Goal: Task Accomplishment & Management: Manage account settings

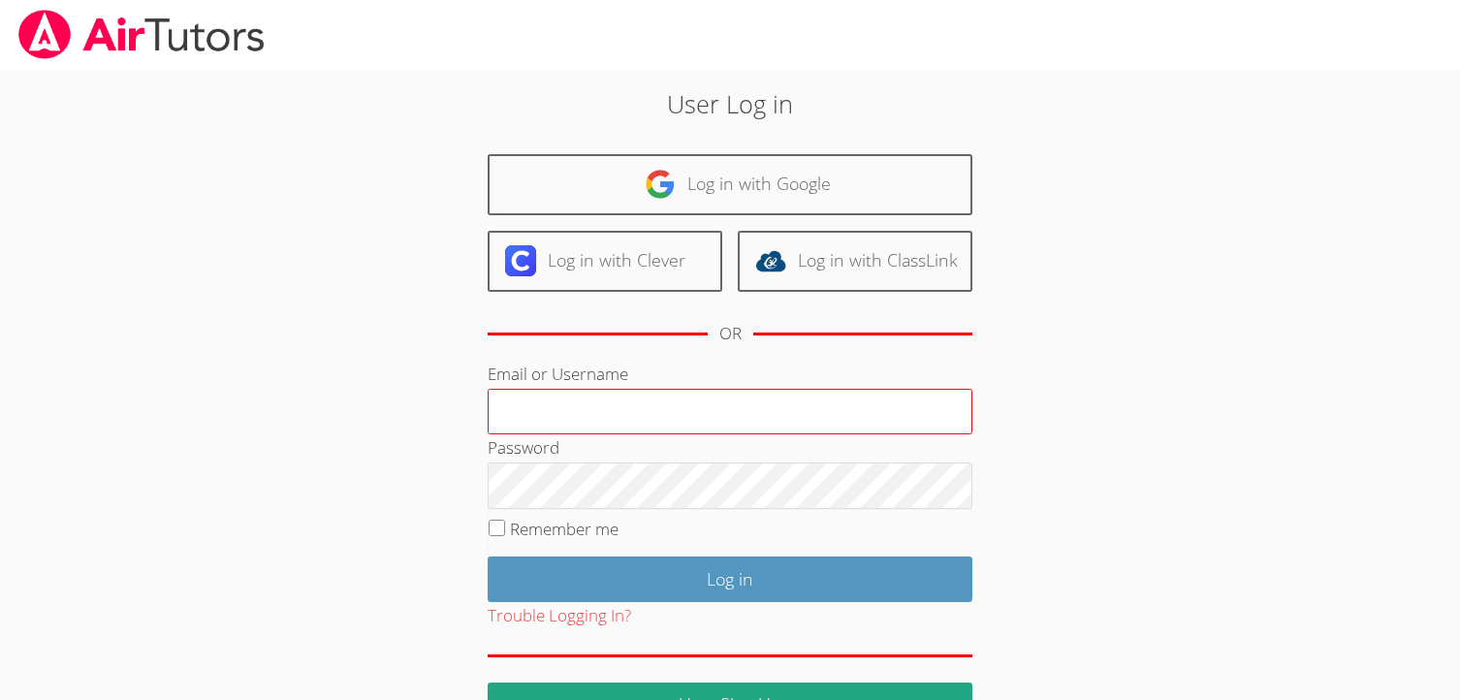
click at [712, 413] on input "Email or Username" at bounding box center [730, 412] width 485 height 47
type input "terigiraud@gmail.com"
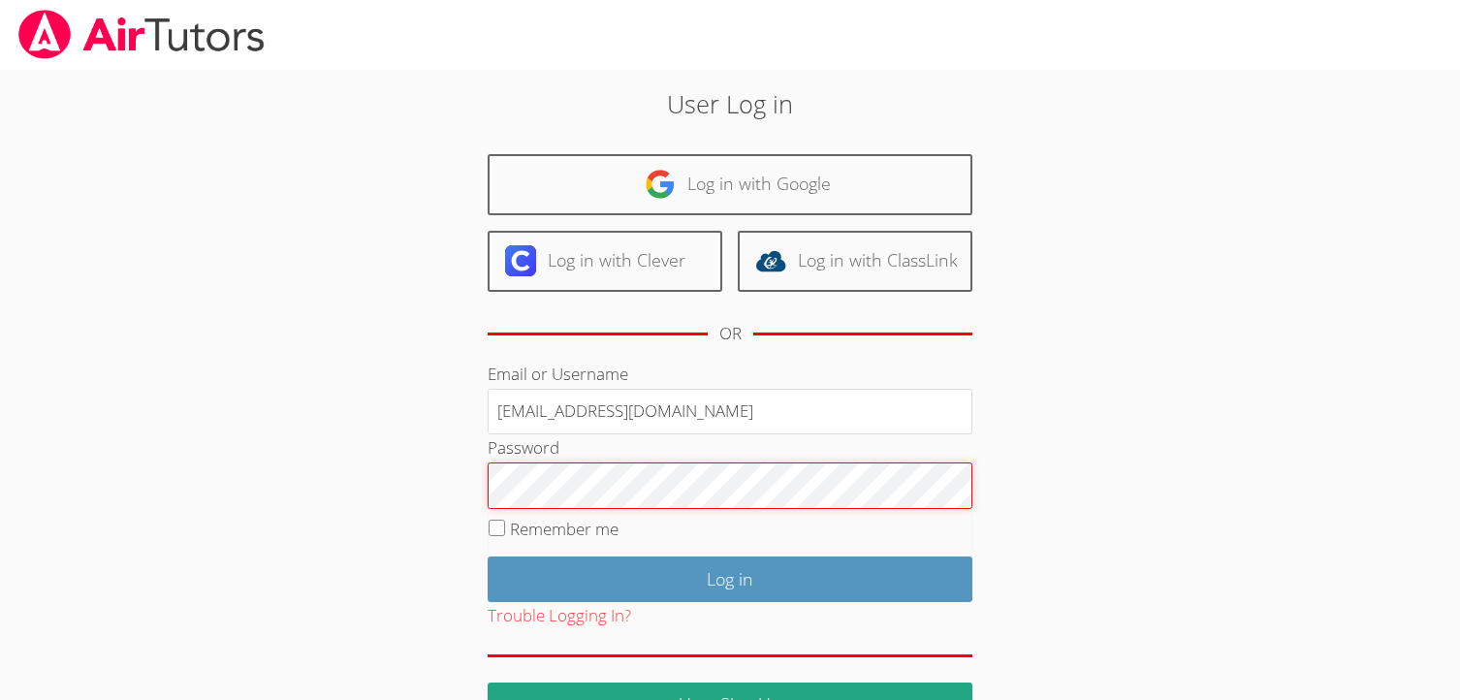
click at [488, 557] on input "Log in" at bounding box center [730, 580] width 485 height 46
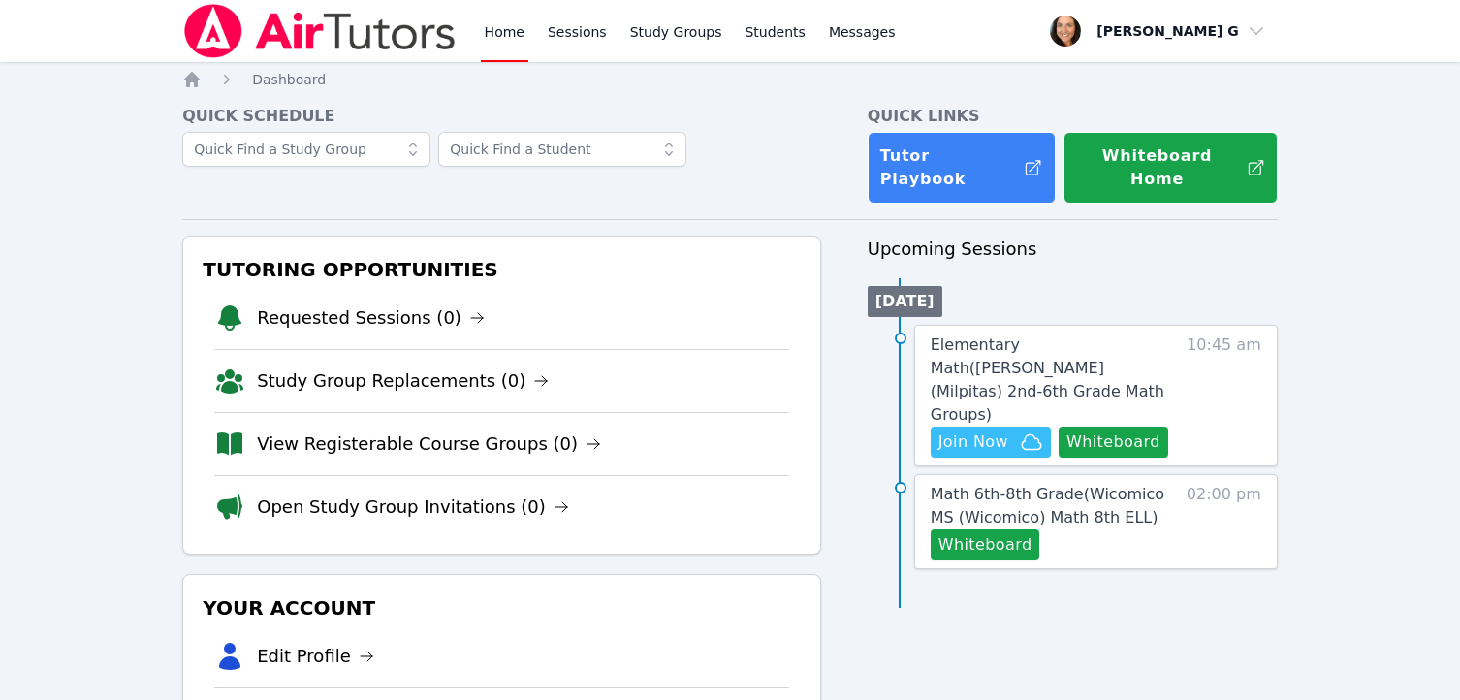
scroll to position [214, 0]
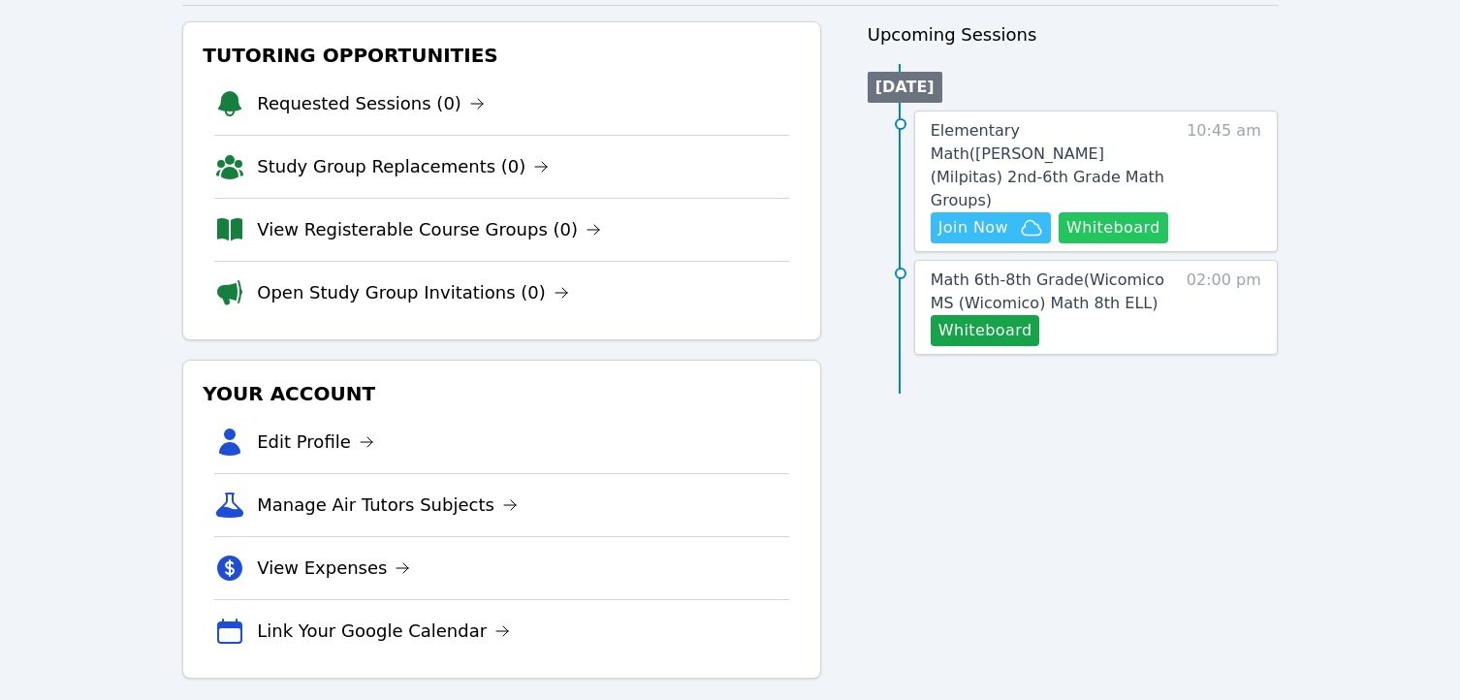
click at [1109, 212] on button "Whiteboard" at bounding box center [1114, 227] width 110 height 31
click at [1081, 121] on span "Elementary Math ( Weller (Milpitas) 2nd-6th Grade Math Groups )" at bounding box center [1048, 165] width 234 height 88
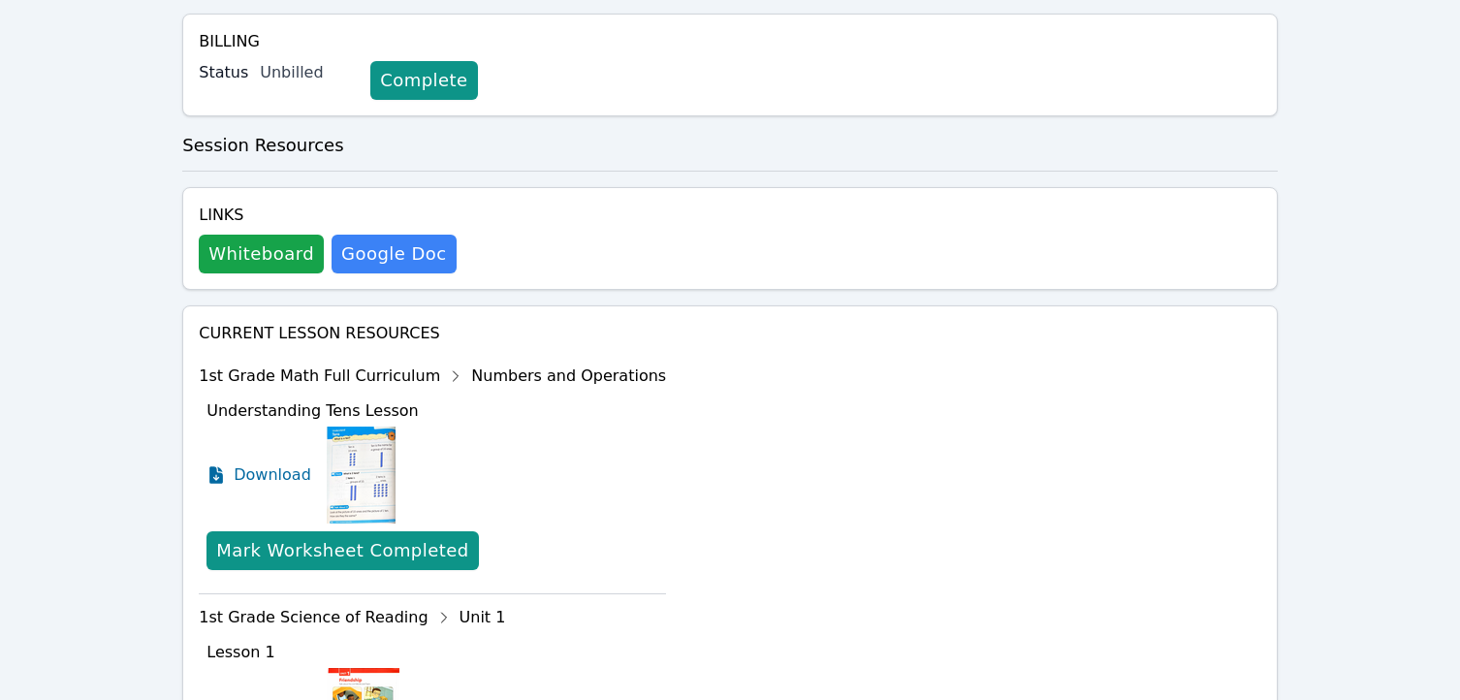
scroll to position [776, 0]
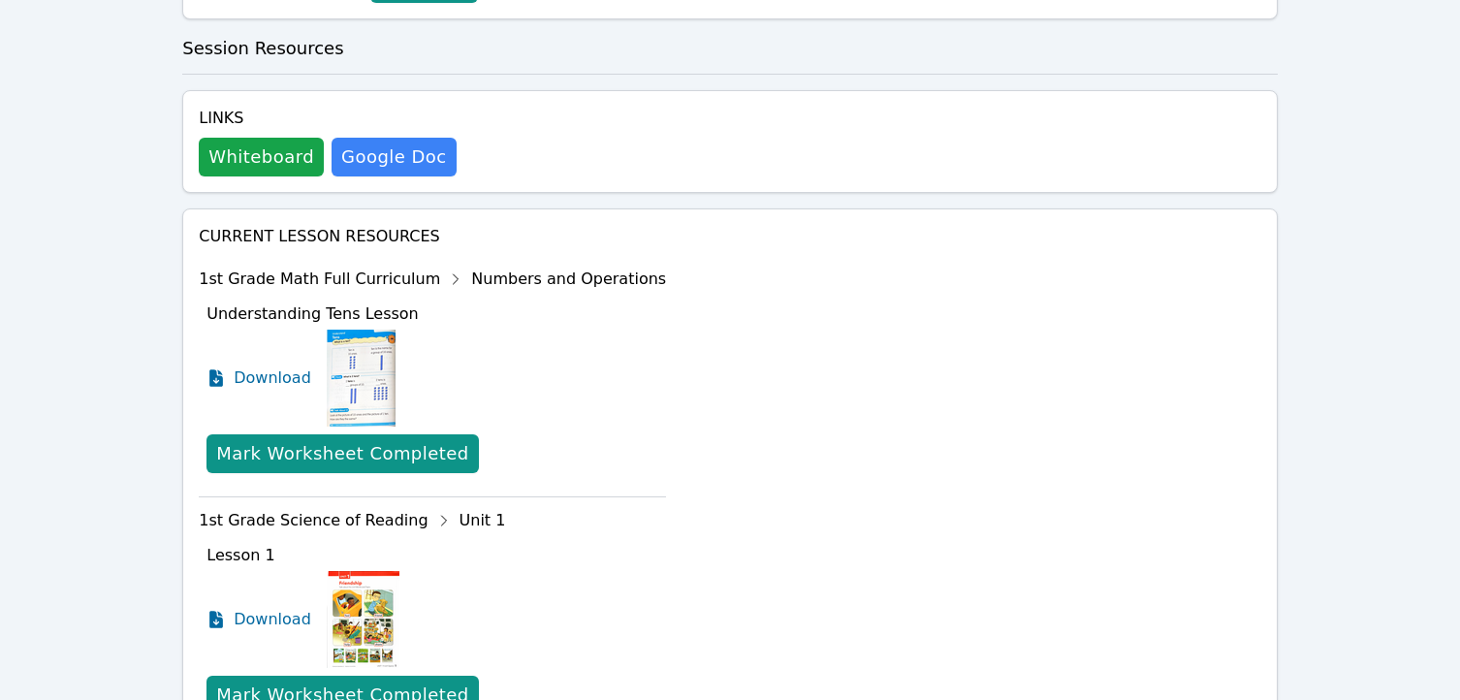
click at [386, 373] on img at bounding box center [361, 378] width 69 height 97
click at [360, 377] on img at bounding box center [361, 378] width 69 height 97
click at [273, 380] on span "Download" at bounding box center [277, 378] width 86 height 23
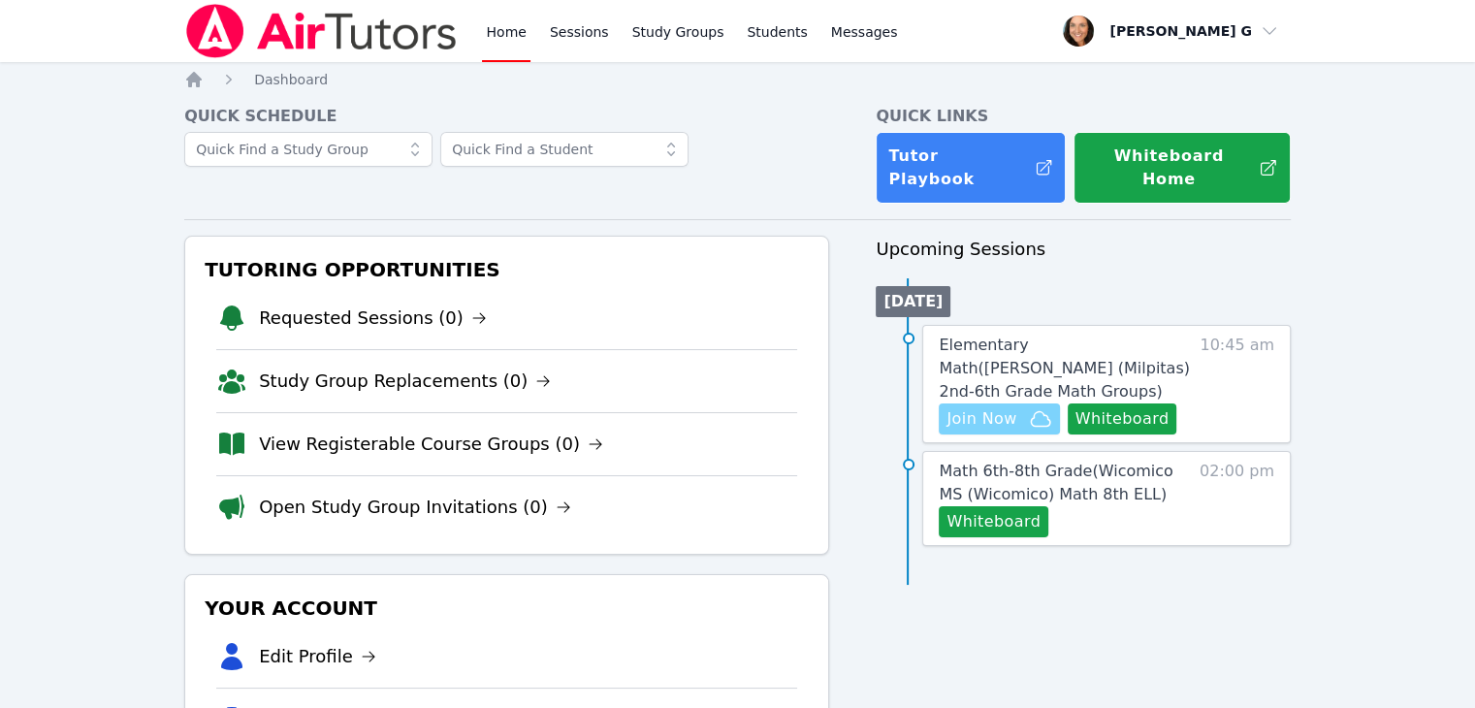
click at [1014, 407] on span "Join Now" at bounding box center [981, 418] width 70 height 23
click at [671, 37] on link "Study Groups" at bounding box center [678, 31] width 100 height 62
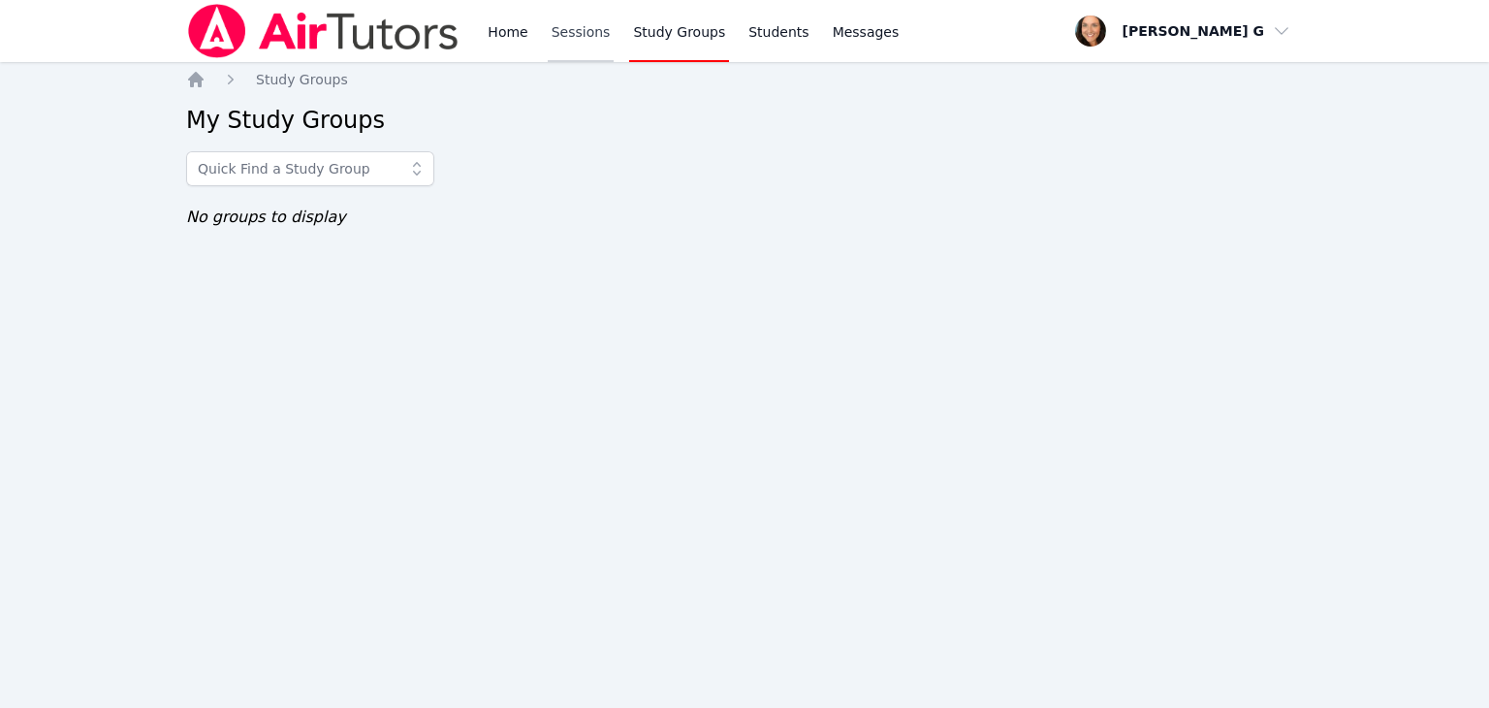
click at [562, 29] on link "Sessions" at bounding box center [581, 31] width 67 height 62
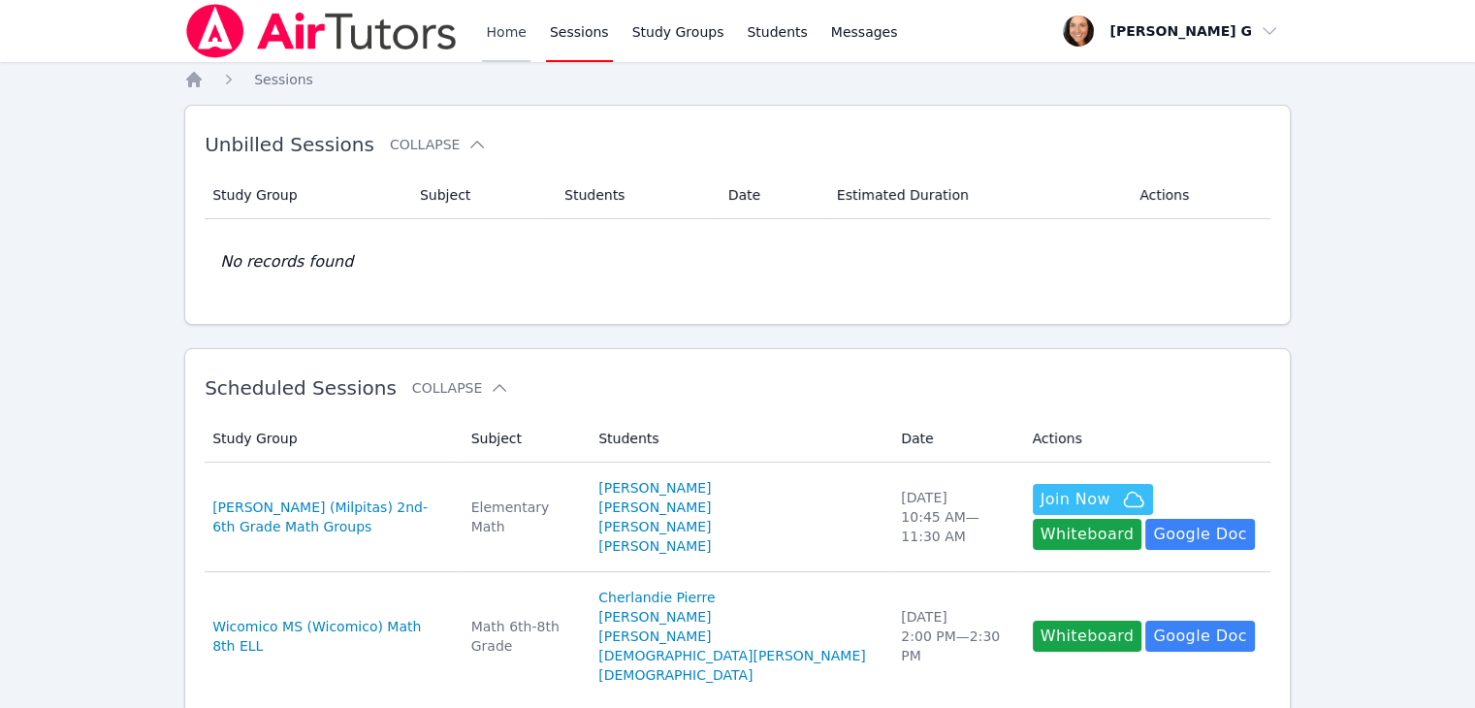
click at [508, 37] on link "Home" at bounding box center [506, 31] width 48 height 62
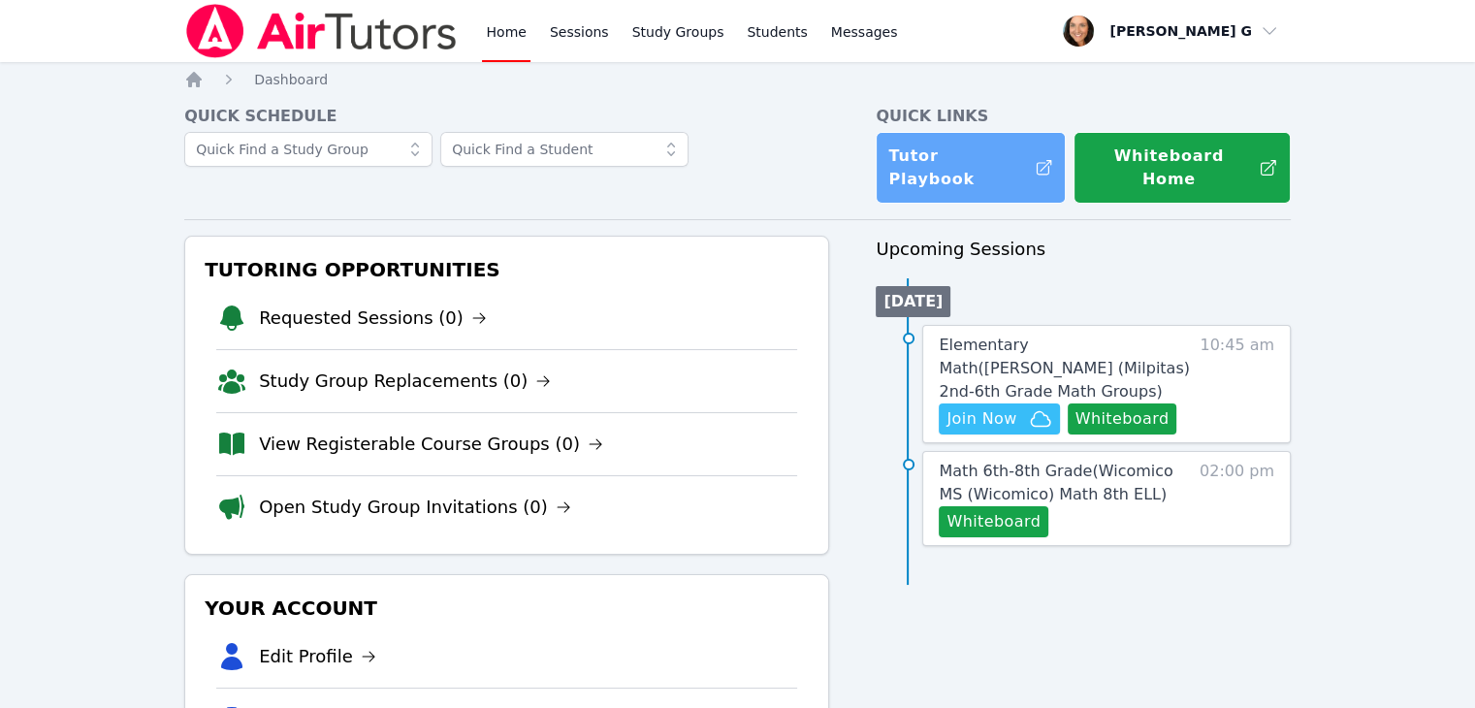
click at [940, 169] on link "Tutor Playbook" at bounding box center [971, 168] width 190 height 72
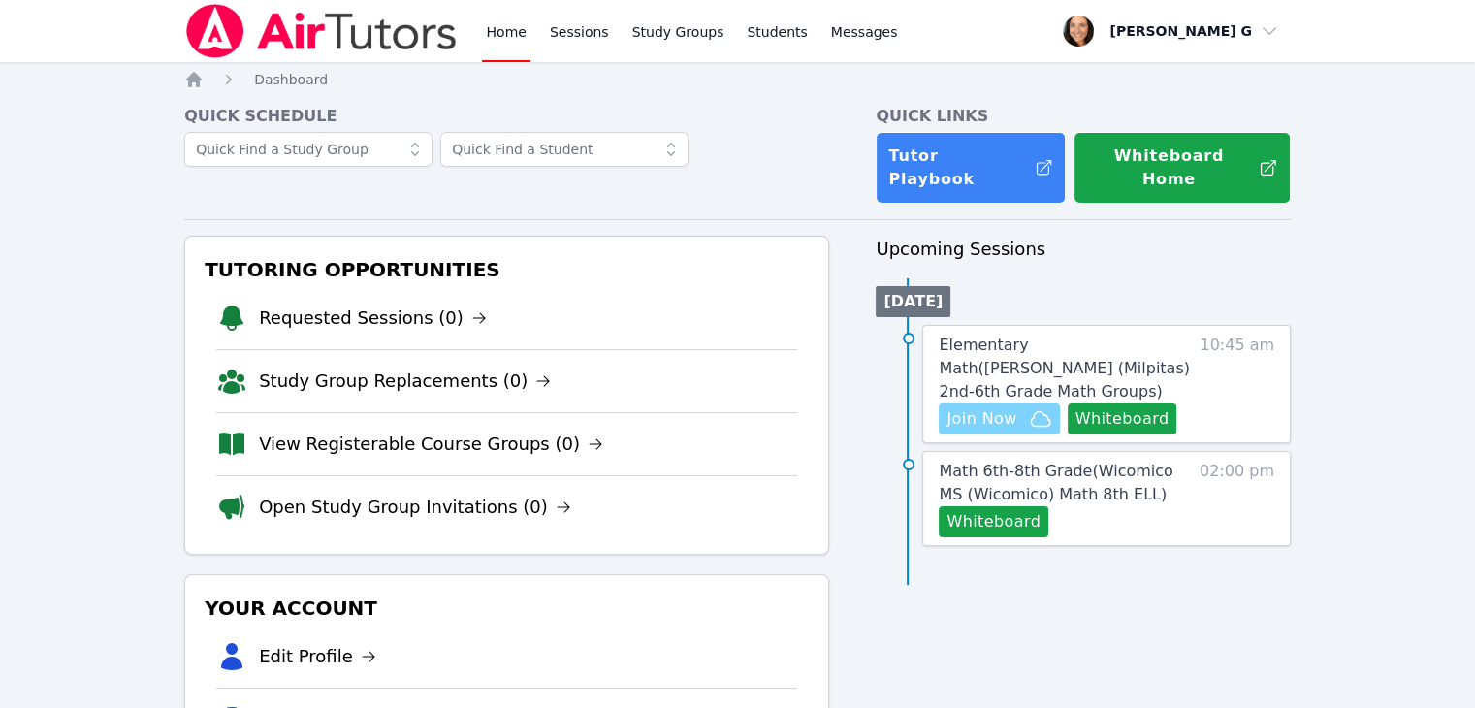
click at [995, 407] on span "Join Now" at bounding box center [981, 418] width 70 height 23
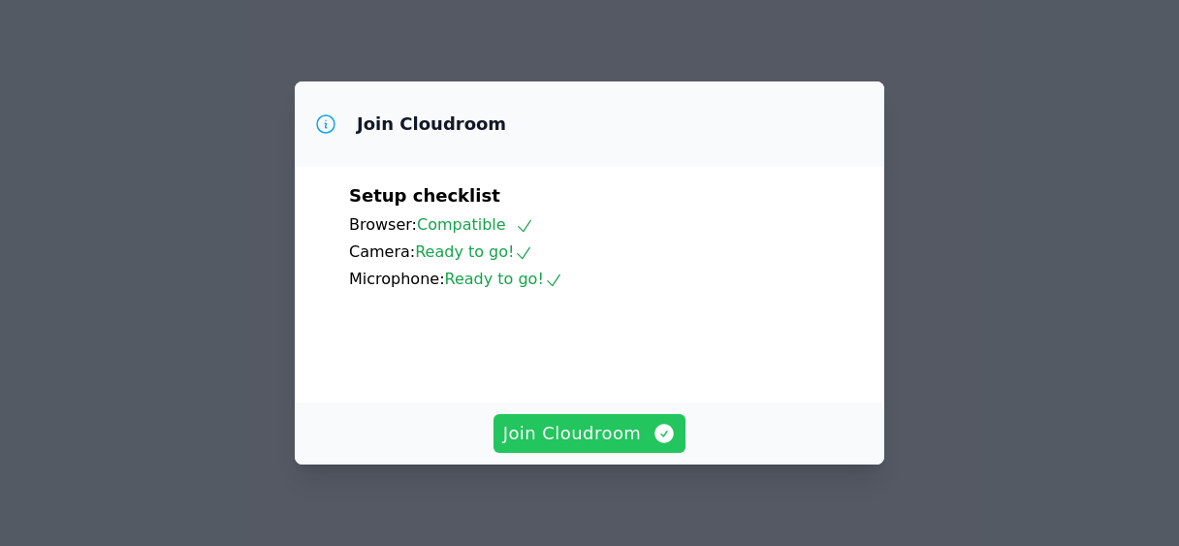
click at [630, 440] on span "Join Cloudroom" at bounding box center [590, 433] width 174 height 27
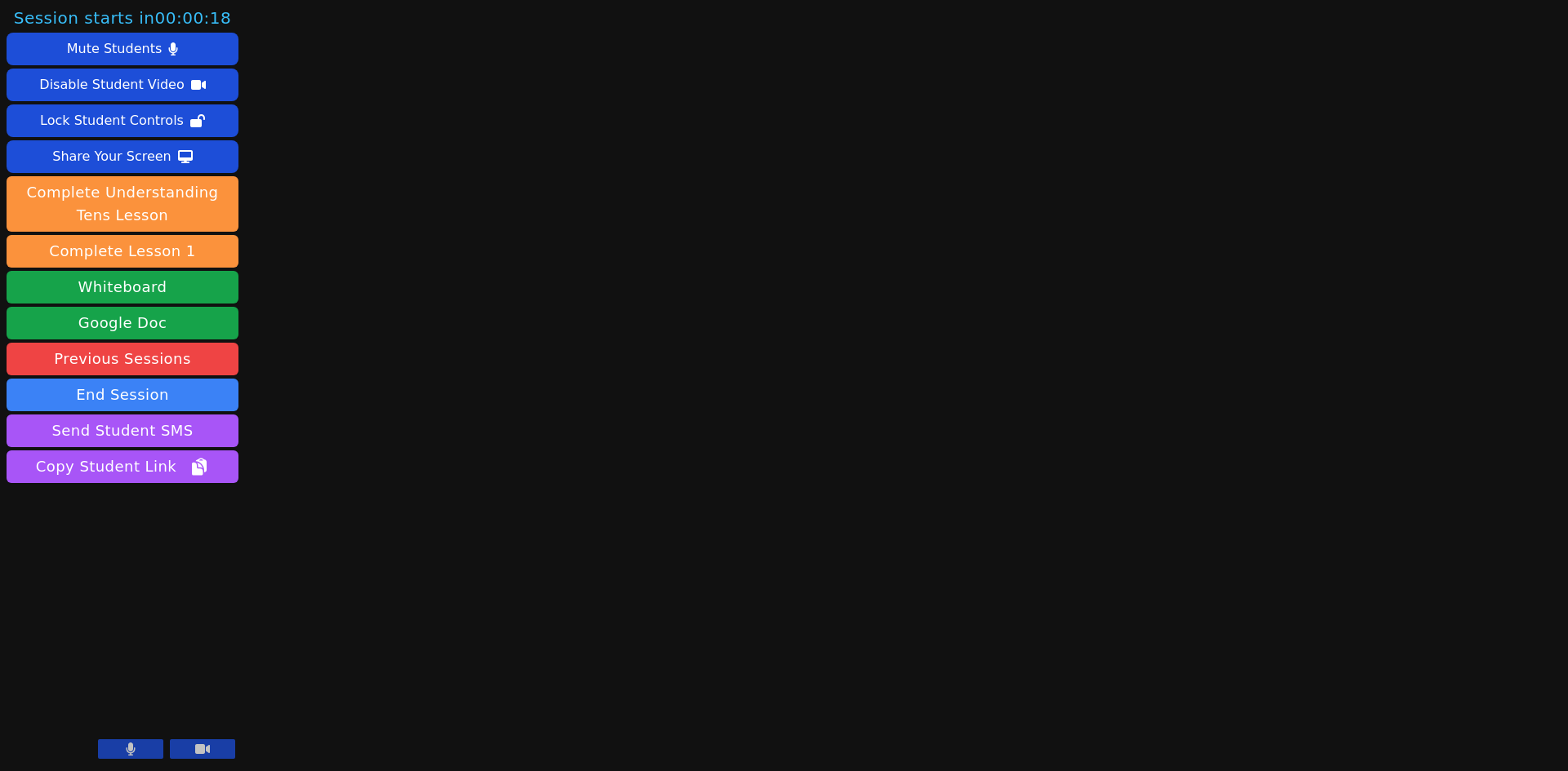
click at [148, 595] on button at bounding box center [131, 748] width 66 height 19
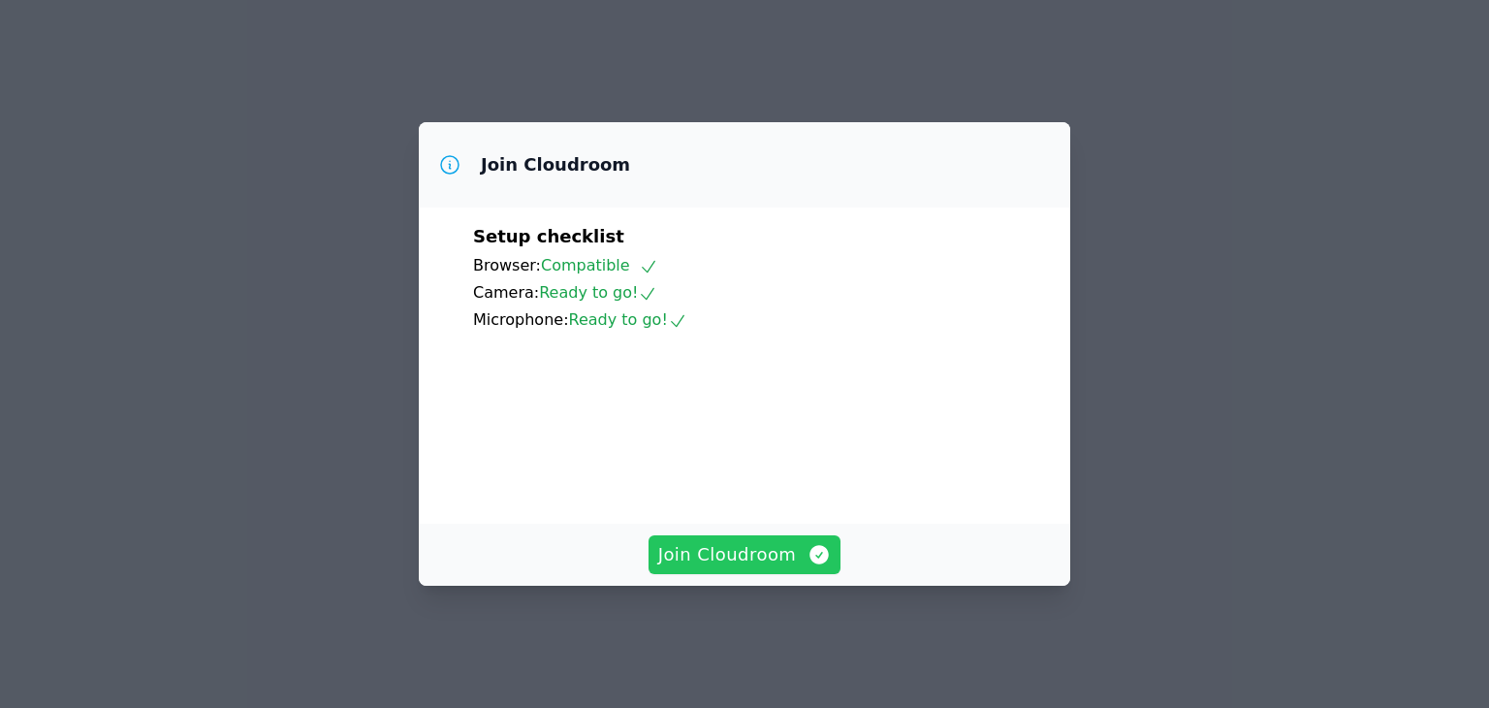
click at [740, 566] on span "Join Cloudroom" at bounding box center [745, 554] width 174 height 27
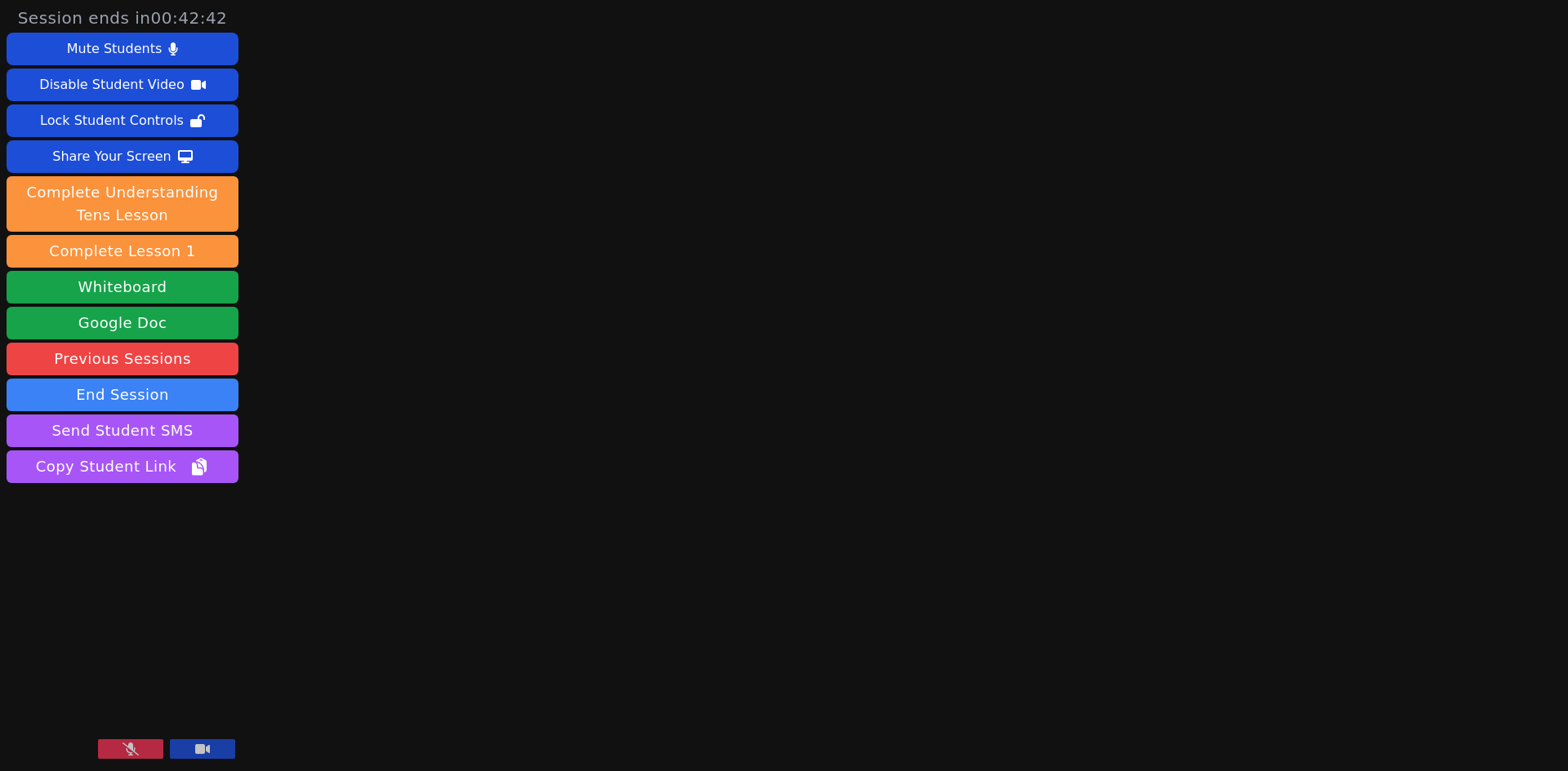
click at [1139, 502] on div "Session ends in 00:42:42 Mute Students Disable Student Video Lock Student Contr…" at bounding box center [784, 386] width 1568 height 771
click at [1115, 595] on main at bounding box center [906, 386] width 441 height 771
drag, startPoint x: 1545, startPoint y: 2, endPoint x: 947, endPoint y: 185, distance: 625.4
click at [947, 185] on main at bounding box center [906, 386] width 441 height 771
click at [123, 595] on button at bounding box center [131, 748] width 66 height 19
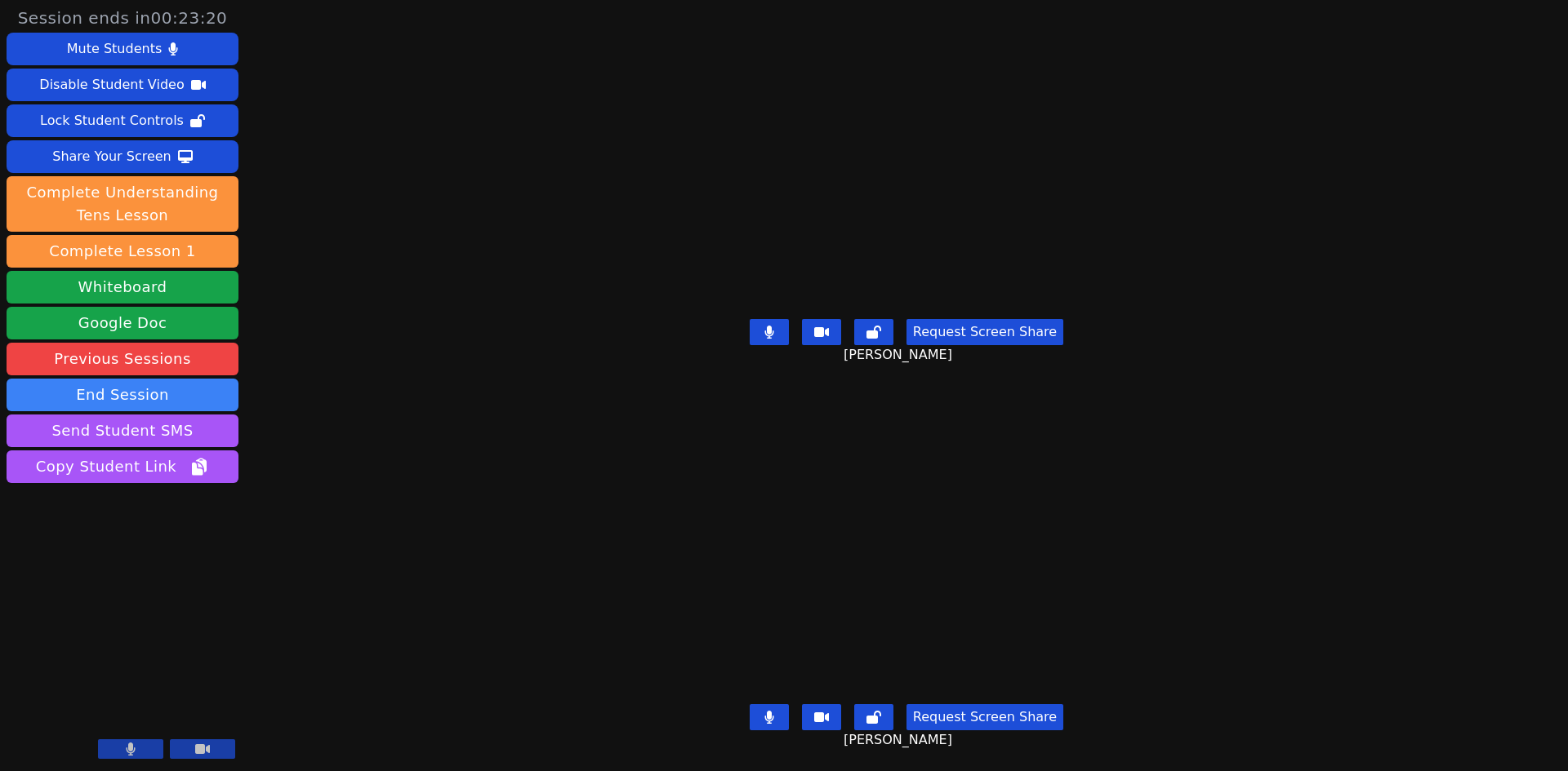
click at [760, 595] on button at bounding box center [769, 717] width 40 height 26
click at [785, 595] on button at bounding box center [769, 717] width 40 height 26
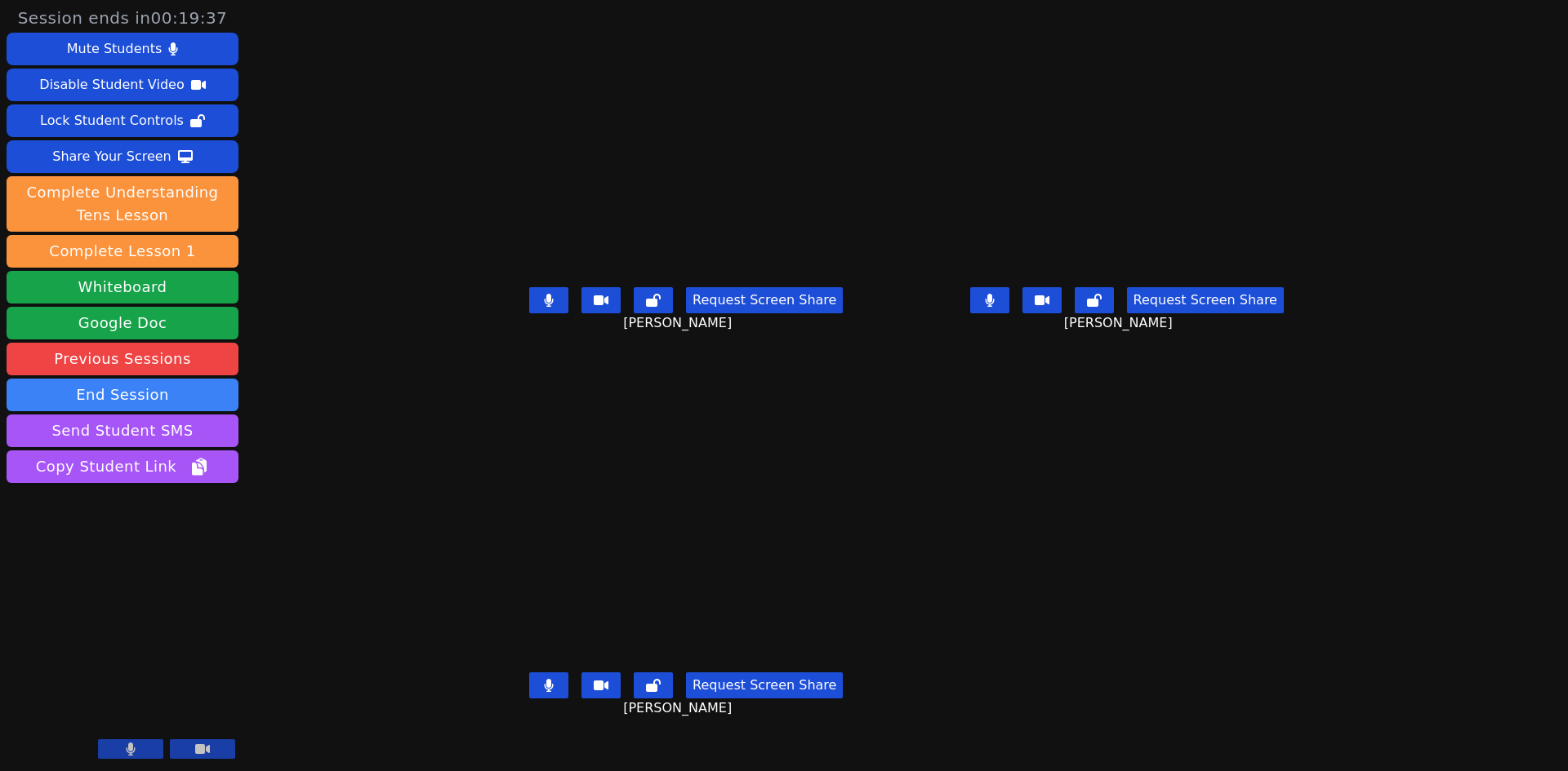
click at [1009, 313] on button at bounding box center [989, 300] width 40 height 26
click at [544, 307] on icon at bounding box center [549, 300] width 10 height 13
click at [1009, 313] on button at bounding box center [989, 300] width 40 height 26
click at [1009, 309] on button at bounding box center [989, 300] width 40 height 26
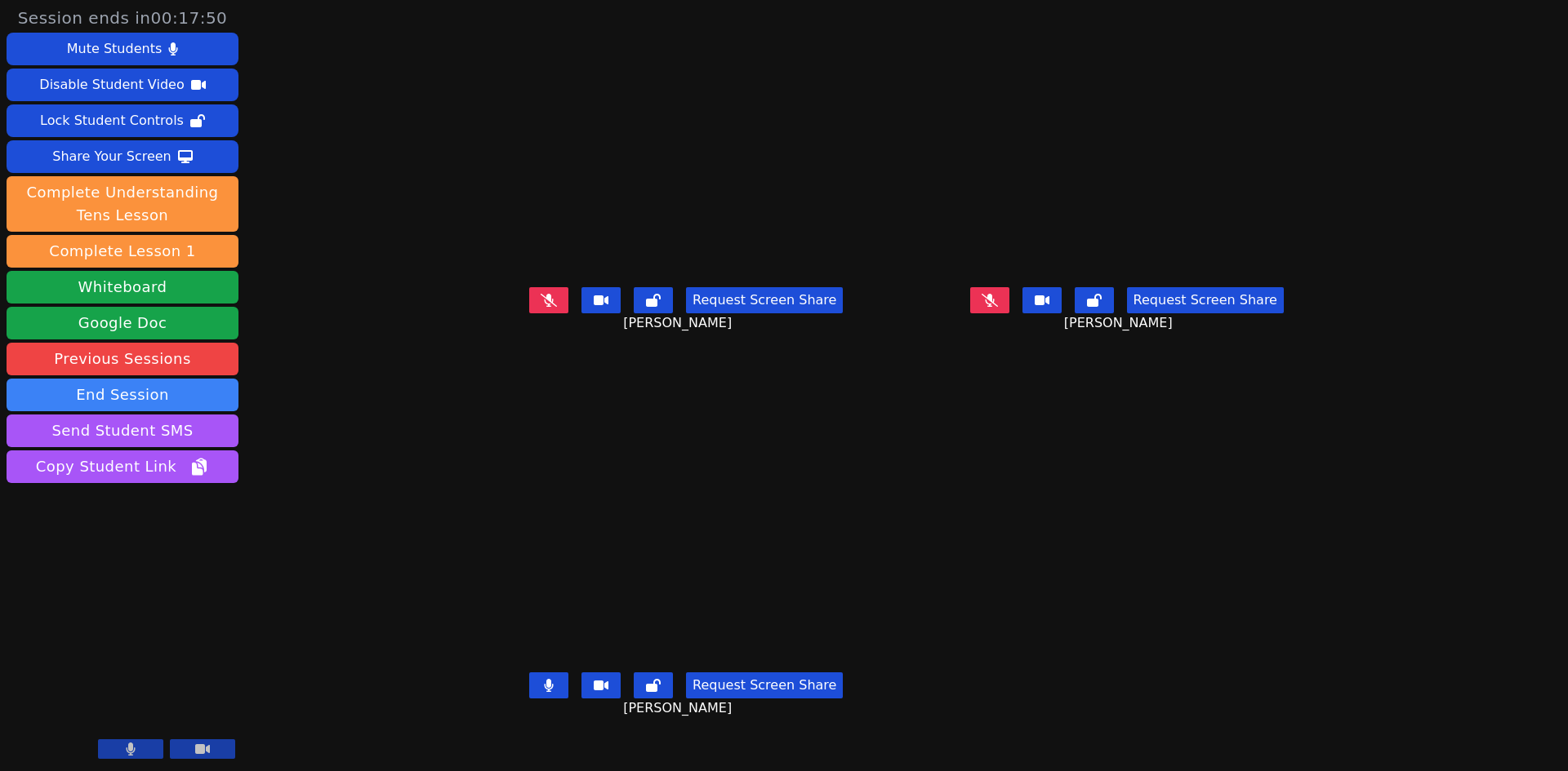
click at [541, 306] on icon at bounding box center [548, 300] width 16 height 13
click at [1009, 313] on button at bounding box center [989, 300] width 40 height 26
click at [545, 595] on icon at bounding box center [549, 686] width 9 height 13
click at [529, 313] on button at bounding box center [548, 300] width 40 height 26
click at [541, 595] on icon at bounding box center [548, 686] width 16 height 13
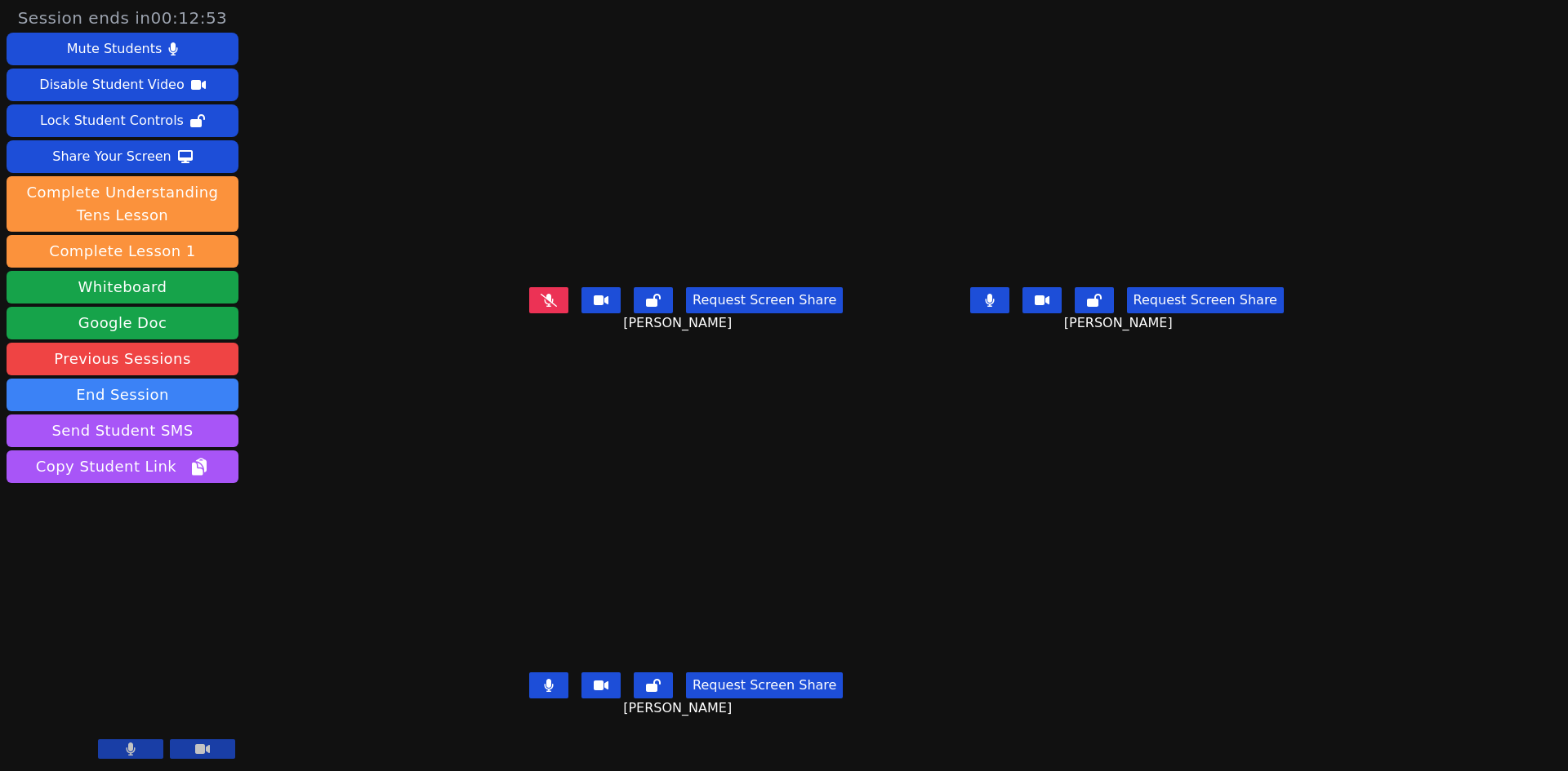
click at [994, 307] on icon at bounding box center [989, 300] width 9 height 13
click at [1009, 313] on button at bounding box center [989, 300] width 40 height 26
click at [544, 595] on icon at bounding box center [549, 686] width 10 height 13
click at [541, 307] on icon at bounding box center [548, 300] width 16 height 13
click at [529, 313] on button at bounding box center [548, 300] width 40 height 26
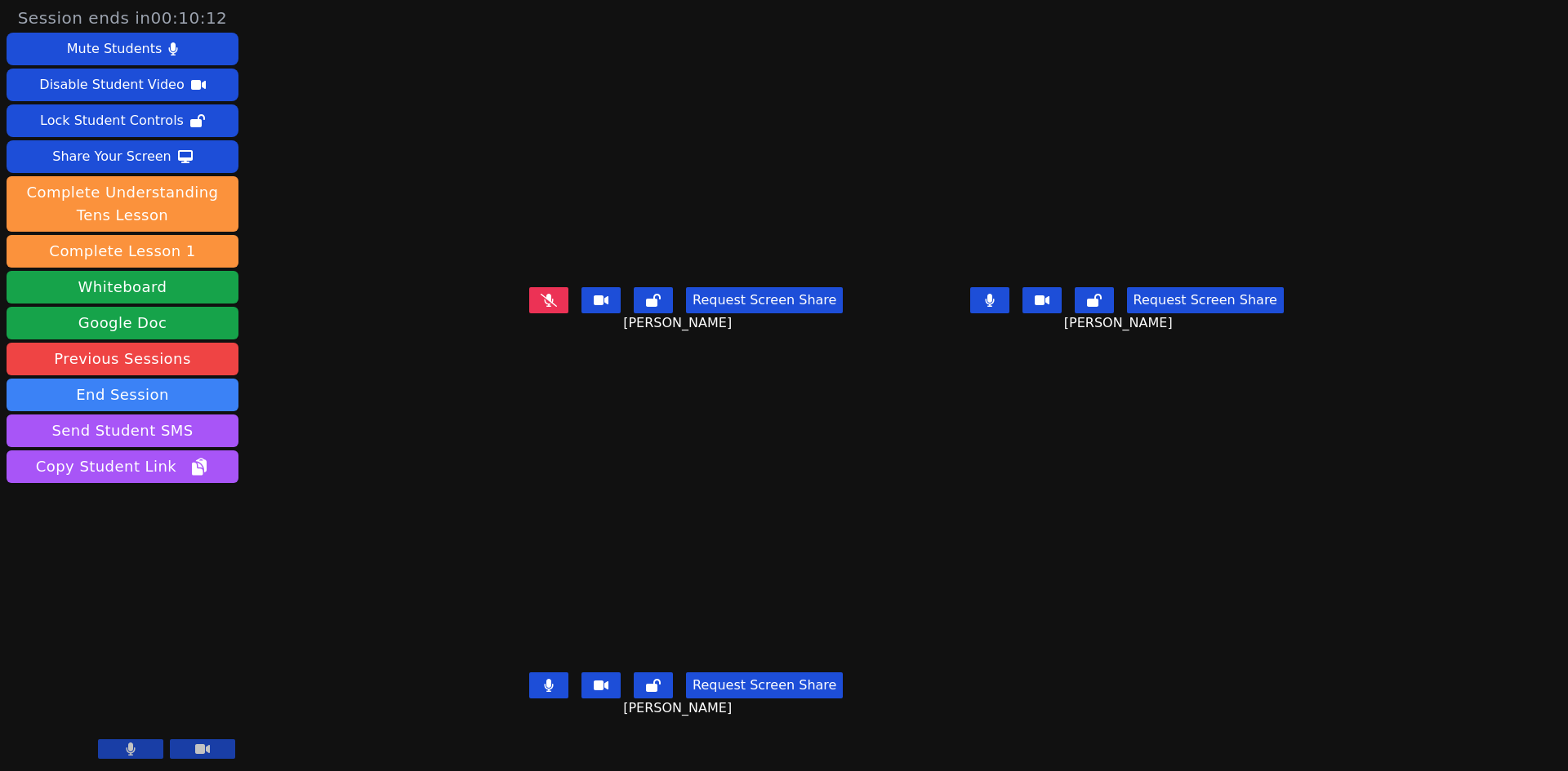
drag, startPoint x: 489, startPoint y: 688, endPoint x: 490, endPoint y: 697, distance: 9.1
click at [489, 595] on div "Request Screen Share Husna Saleh" at bounding box center [685, 699] width 428 height 66
click at [529, 595] on button at bounding box center [548, 685] width 40 height 26
click at [1009, 313] on button at bounding box center [989, 300] width 40 height 26
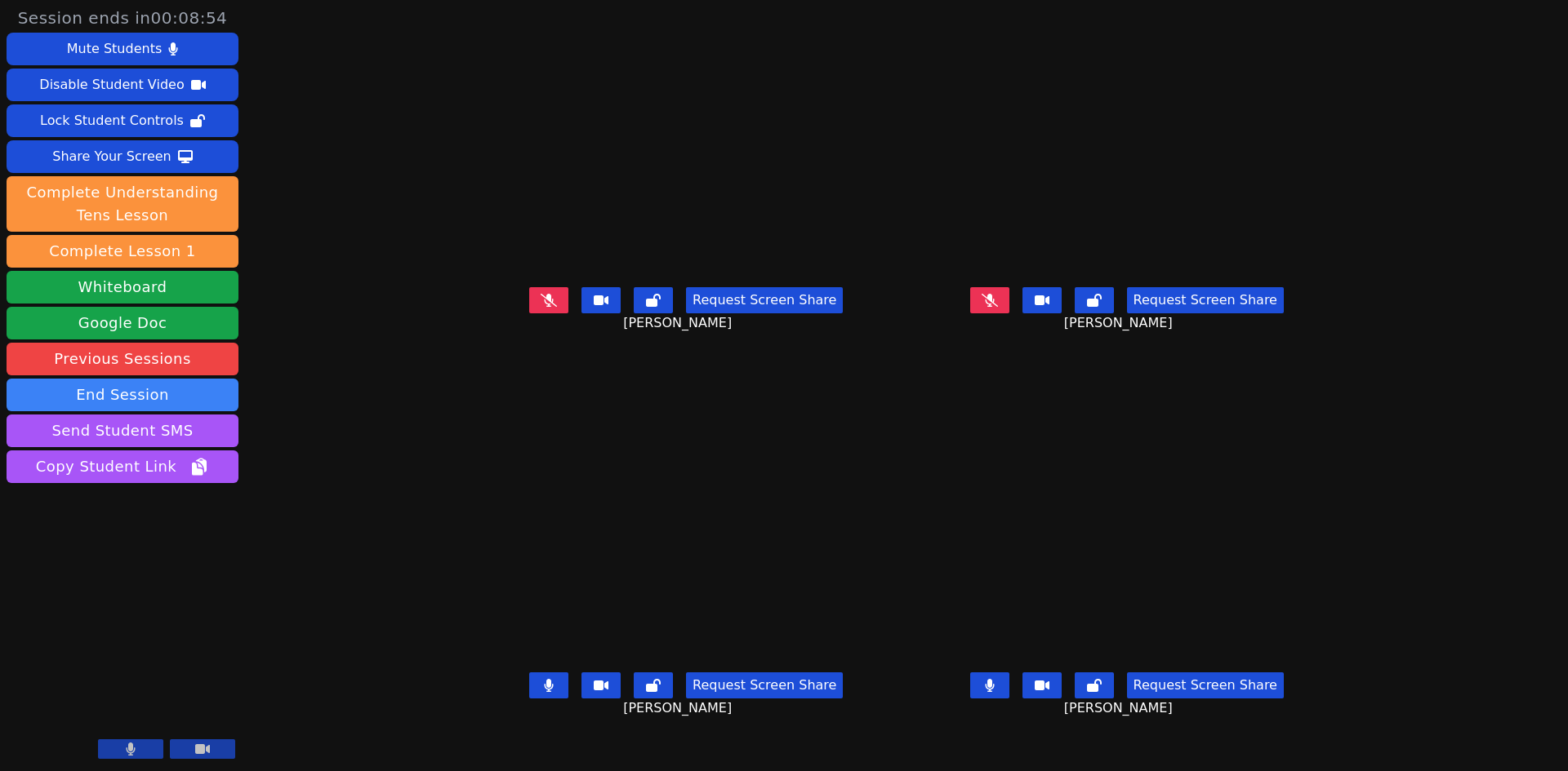
click at [545, 595] on icon at bounding box center [549, 686] width 9 height 13
click at [995, 595] on icon at bounding box center [989, 686] width 10 height 13
click at [1009, 595] on button at bounding box center [989, 685] width 40 height 26
click at [998, 306] on icon at bounding box center [989, 300] width 16 height 13
click at [995, 595] on icon at bounding box center [989, 686] width 10 height 13
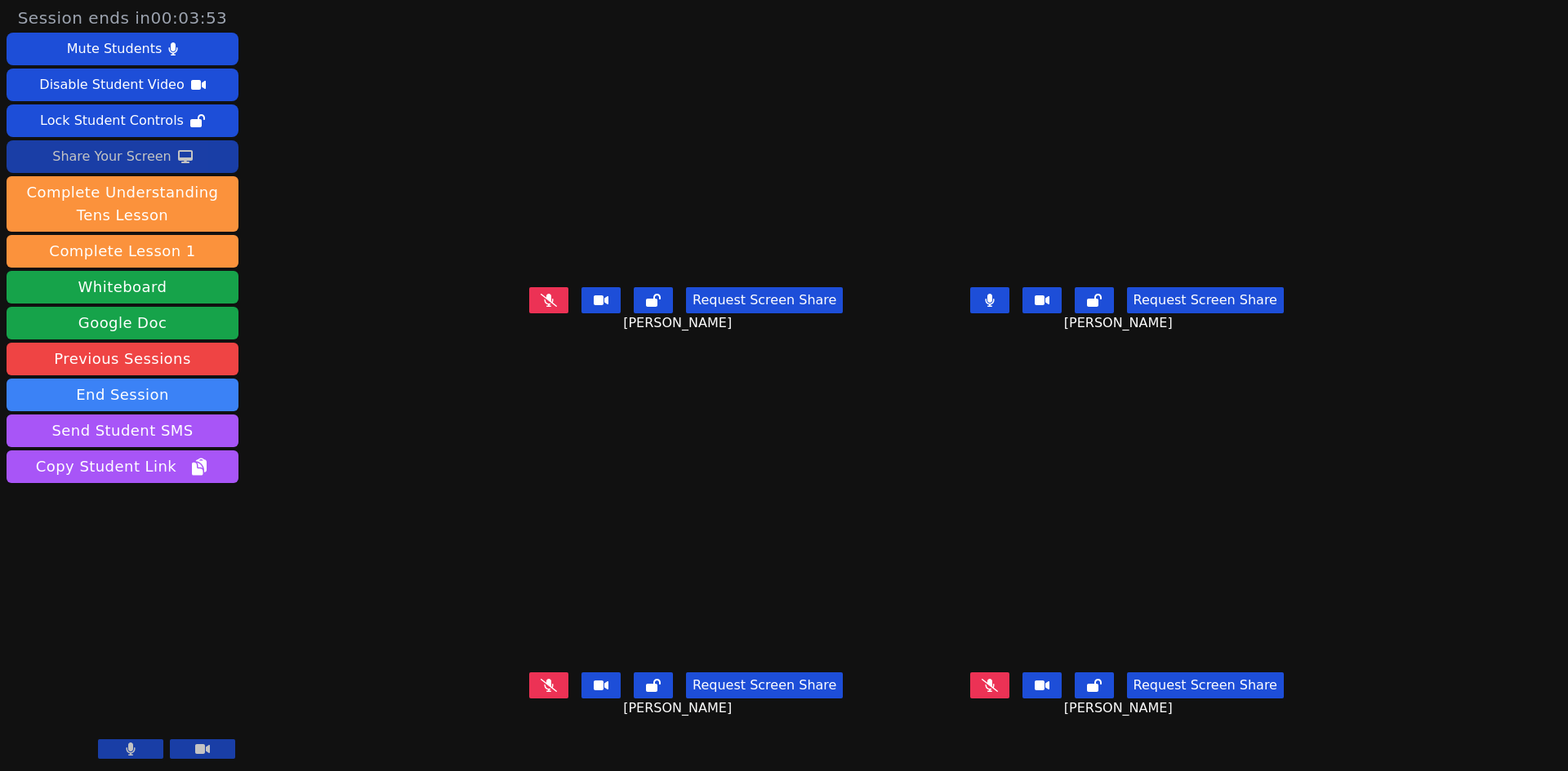
click at [208, 157] on button "Share Your Screen" at bounding box center [122, 157] width 232 height 33
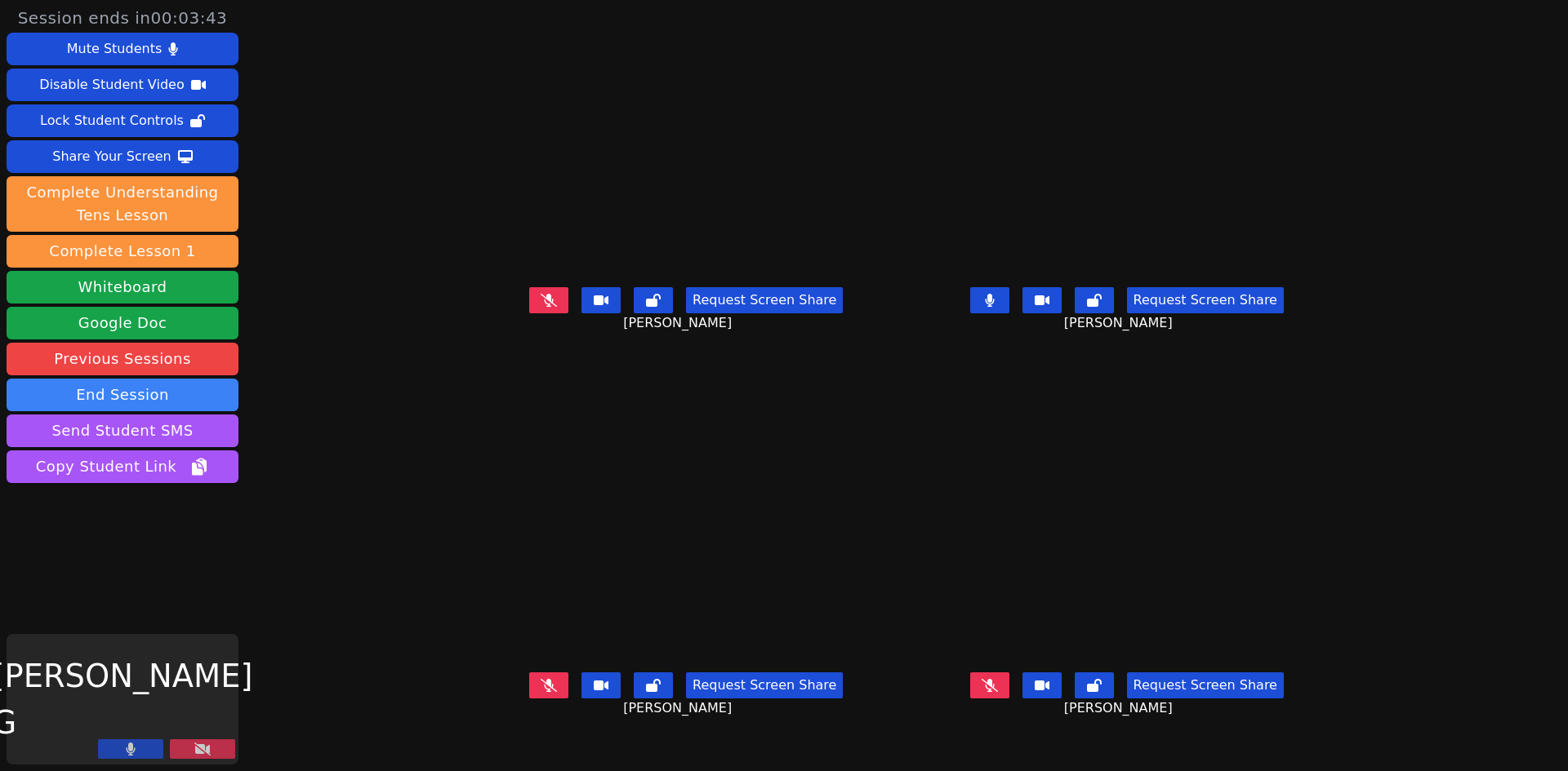
click at [216, 595] on button at bounding box center [203, 748] width 66 height 19
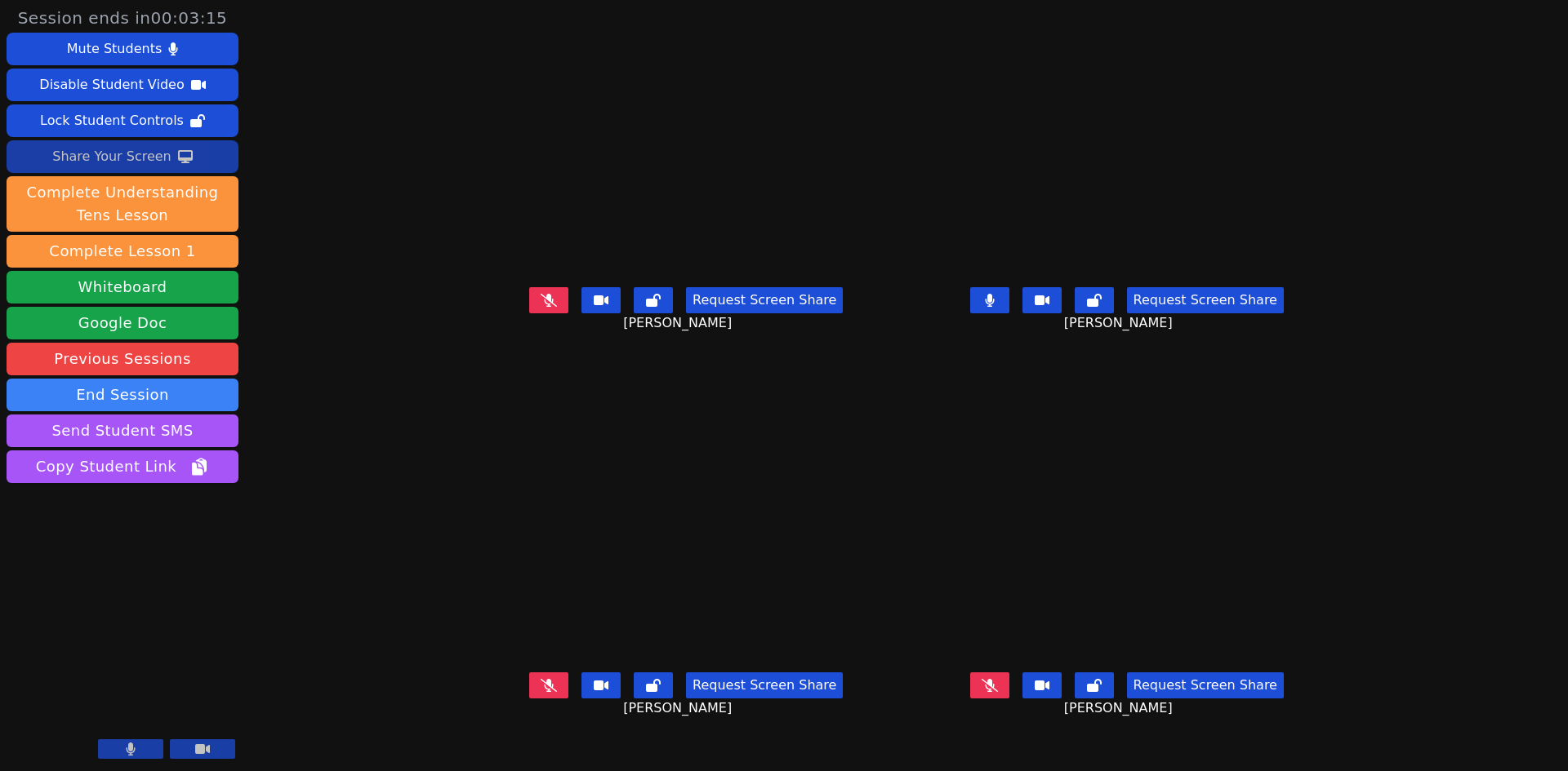
click at [134, 161] on div "Share Your Screen" at bounding box center [112, 157] width 120 height 26
click at [141, 149] on div "Stop Sharing Your Screen" at bounding box center [112, 157] width 165 height 26
click at [998, 595] on icon at bounding box center [989, 686] width 16 height 13
drag, startPoint x: 466, startPoint y: 309, endPoint x: 471, endPoint y: 319, distance: 11.2
click at [529, 311] on button at bounding box center [548, 300] width 40 height 26
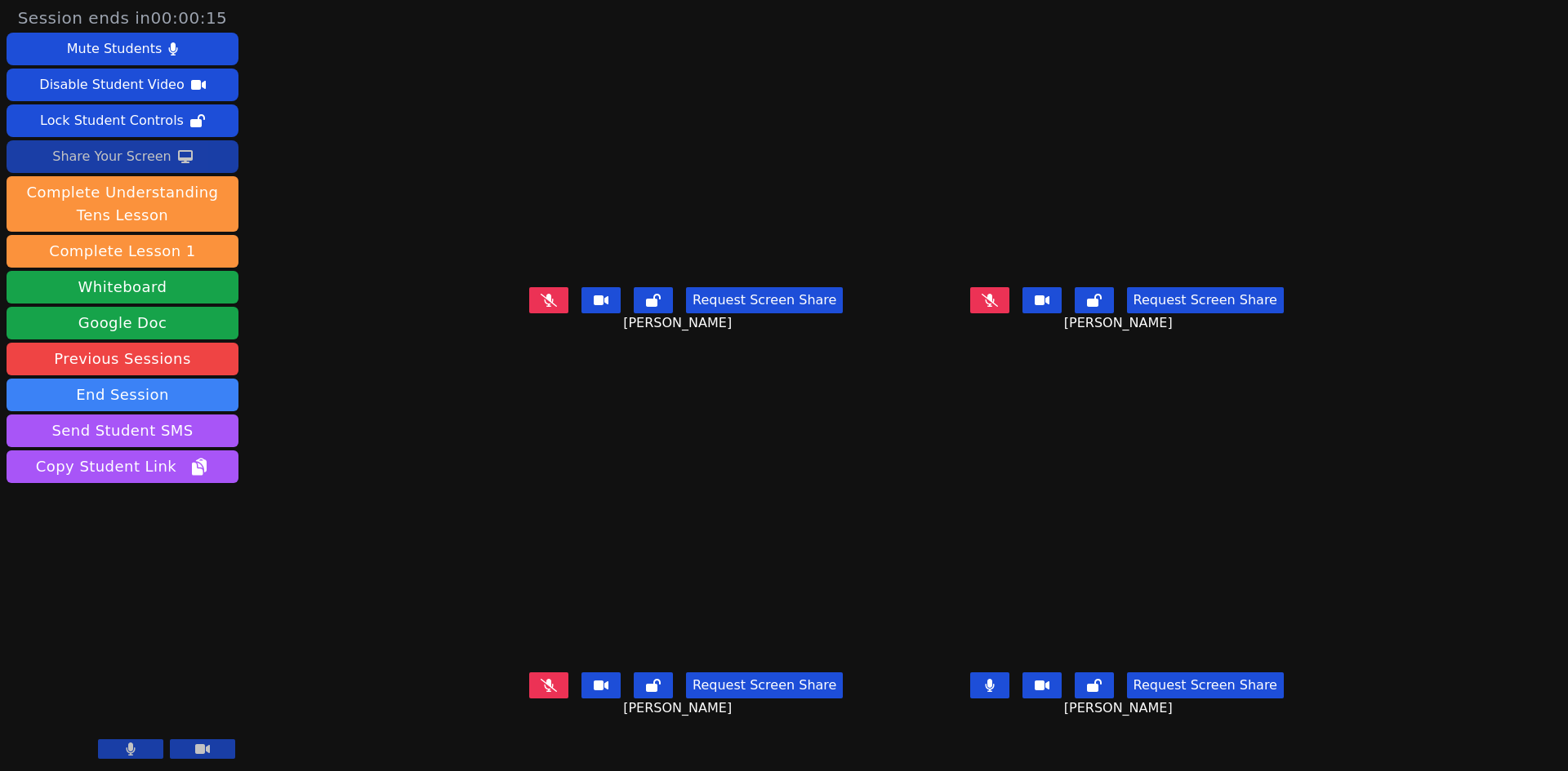
click at [541, 595] on icon at bounding box center [548, 686] width 16 height 13
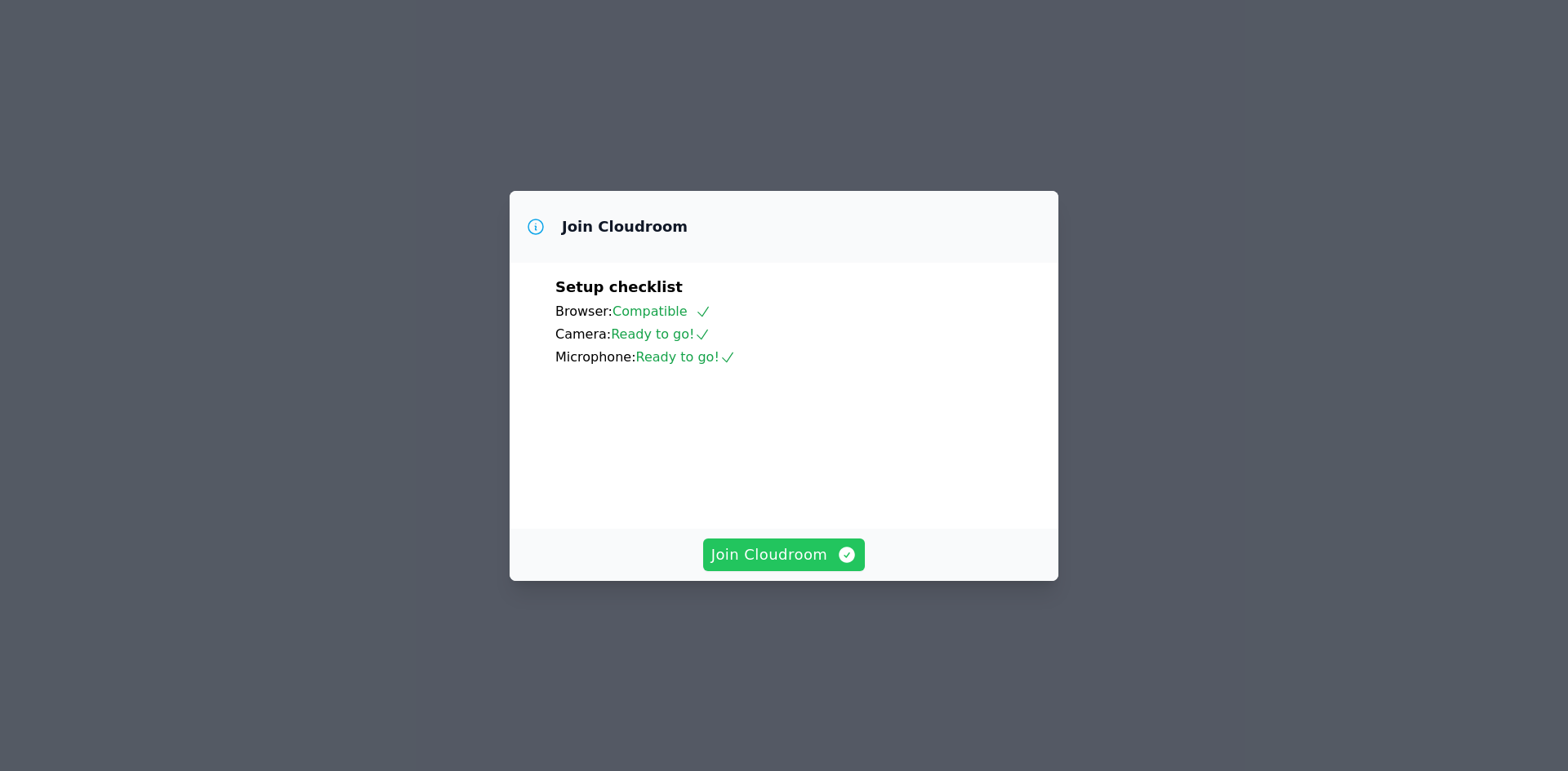
click at [788, 566] on span "Join Cloudroom" at bounding box center [785, 555] width 147 height 23
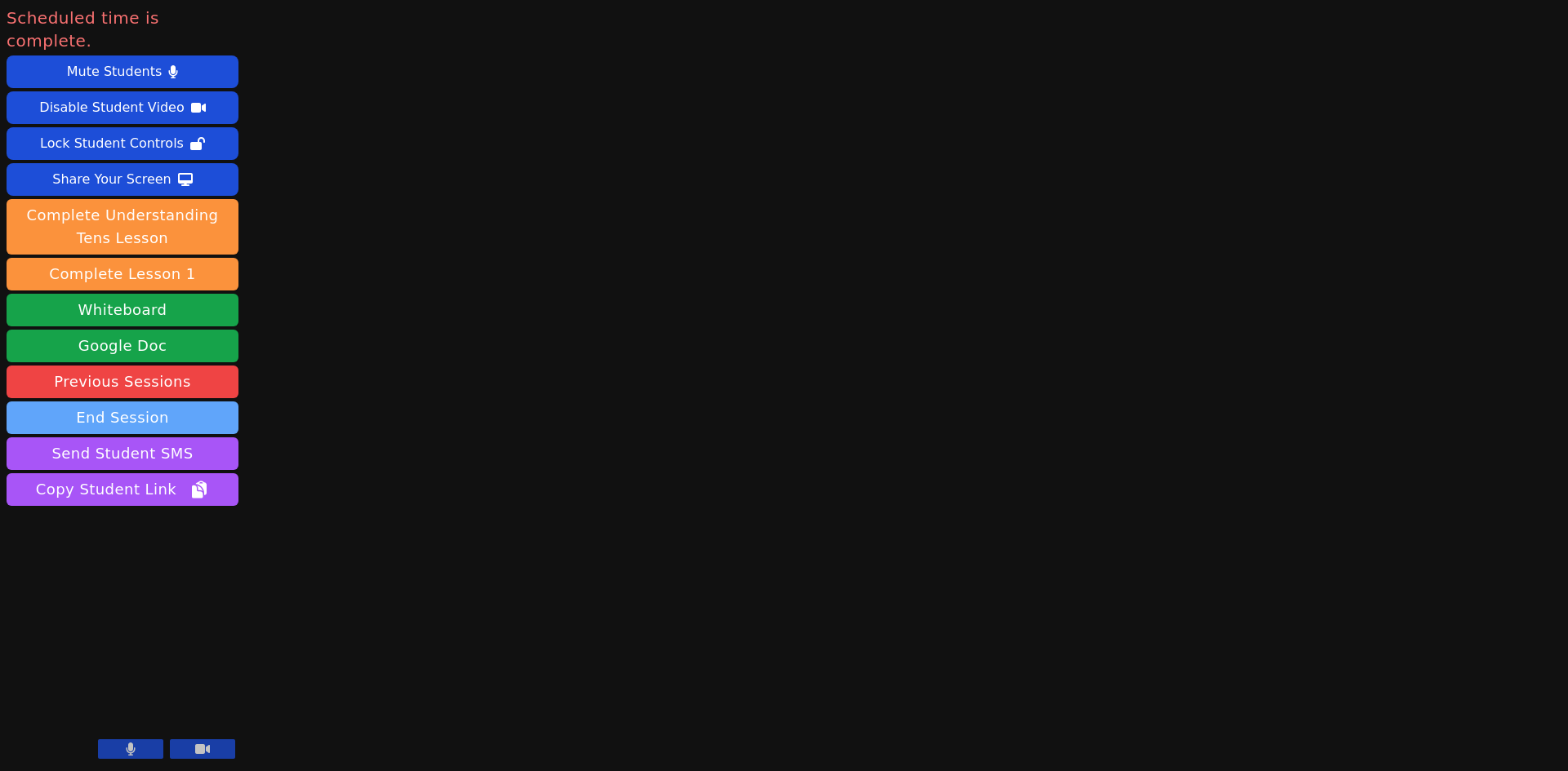
click at [184, 401] on button "End Session" at bounding box center [122, 417] width 232 height 33
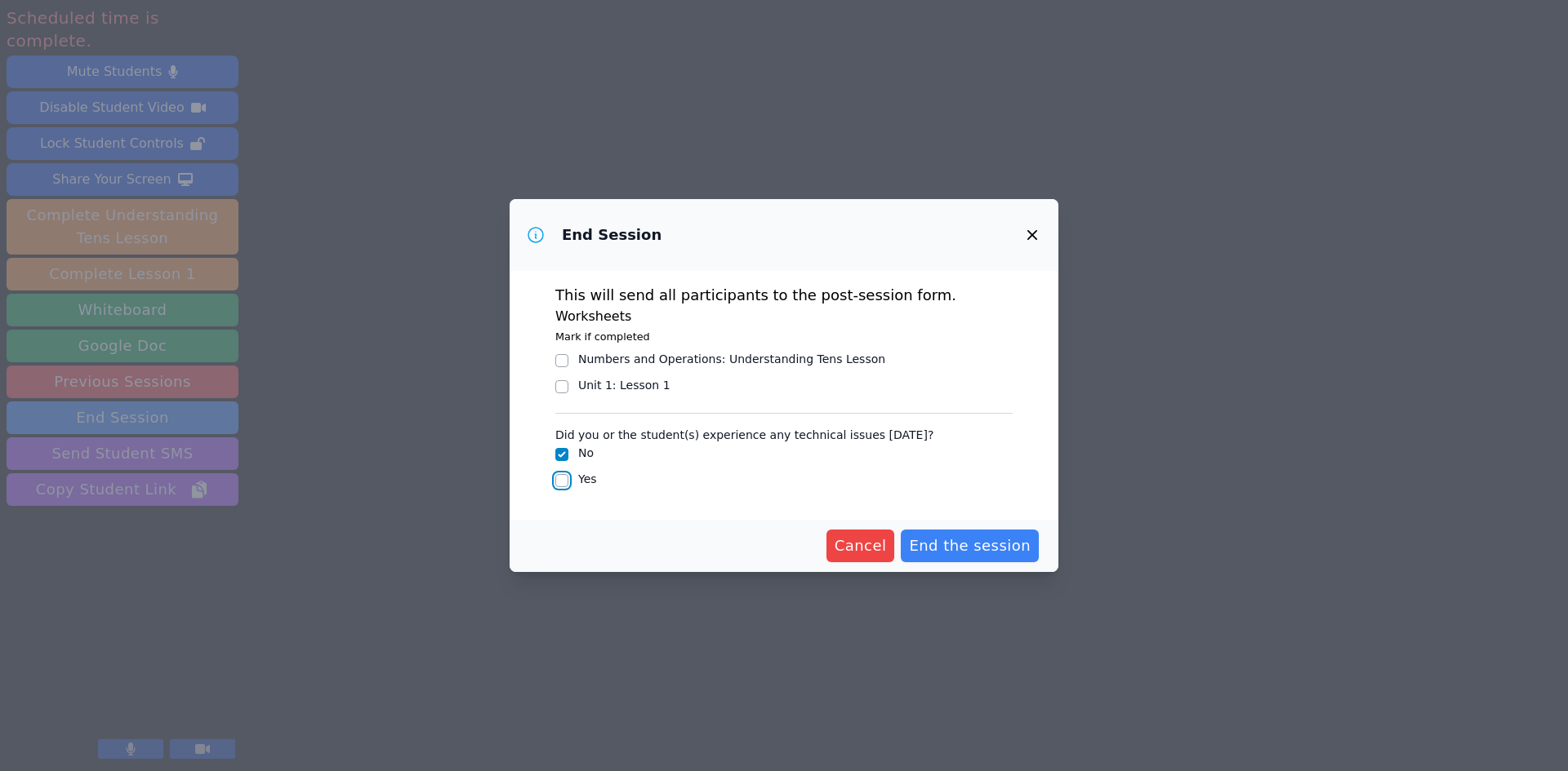
click at [563, 483] on input "Yes" at bounding box center [562, 481] width 13 height 13
checkbox input "true"
checkbox input "false"
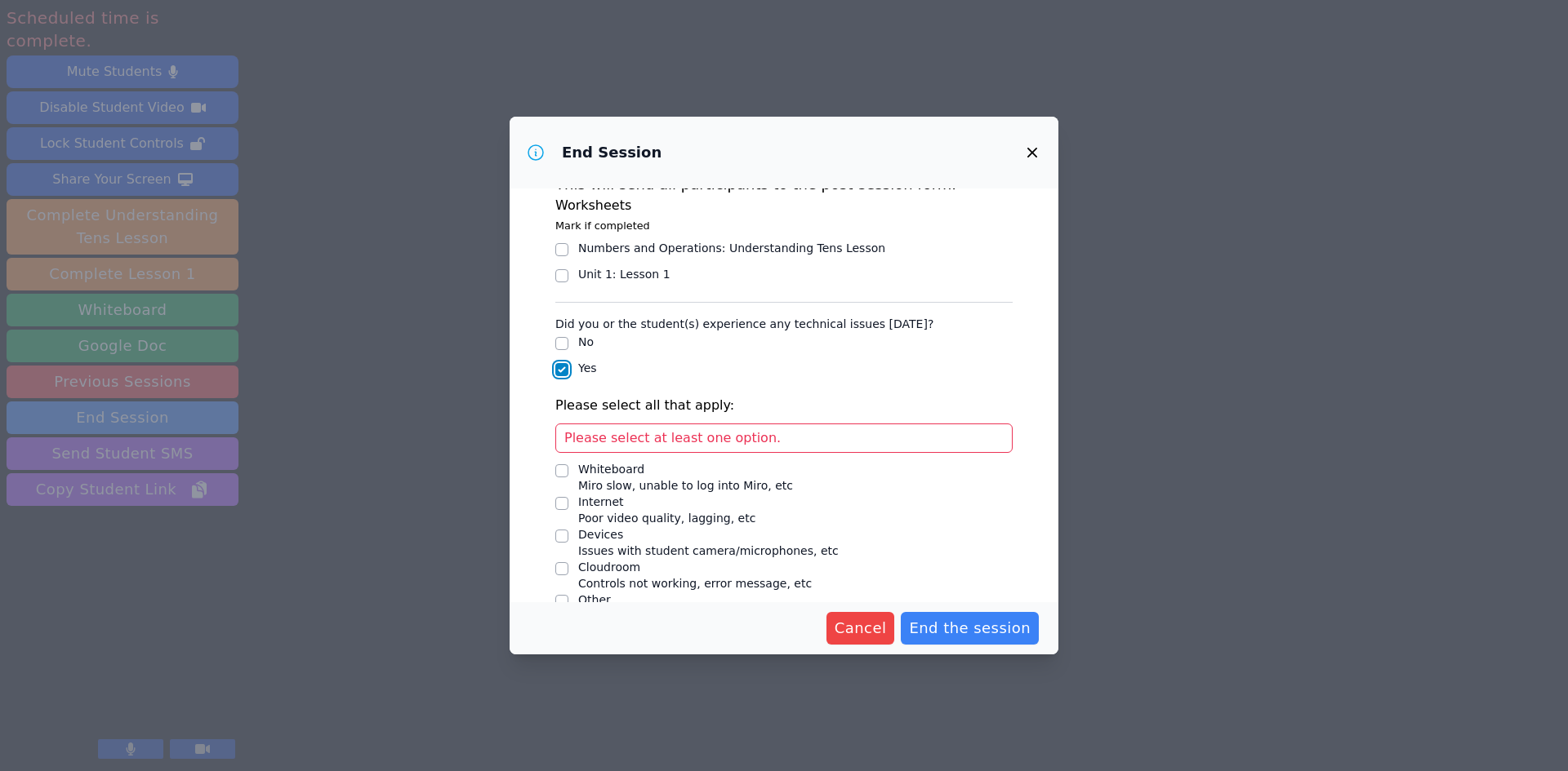
scroll to position [56, 0]
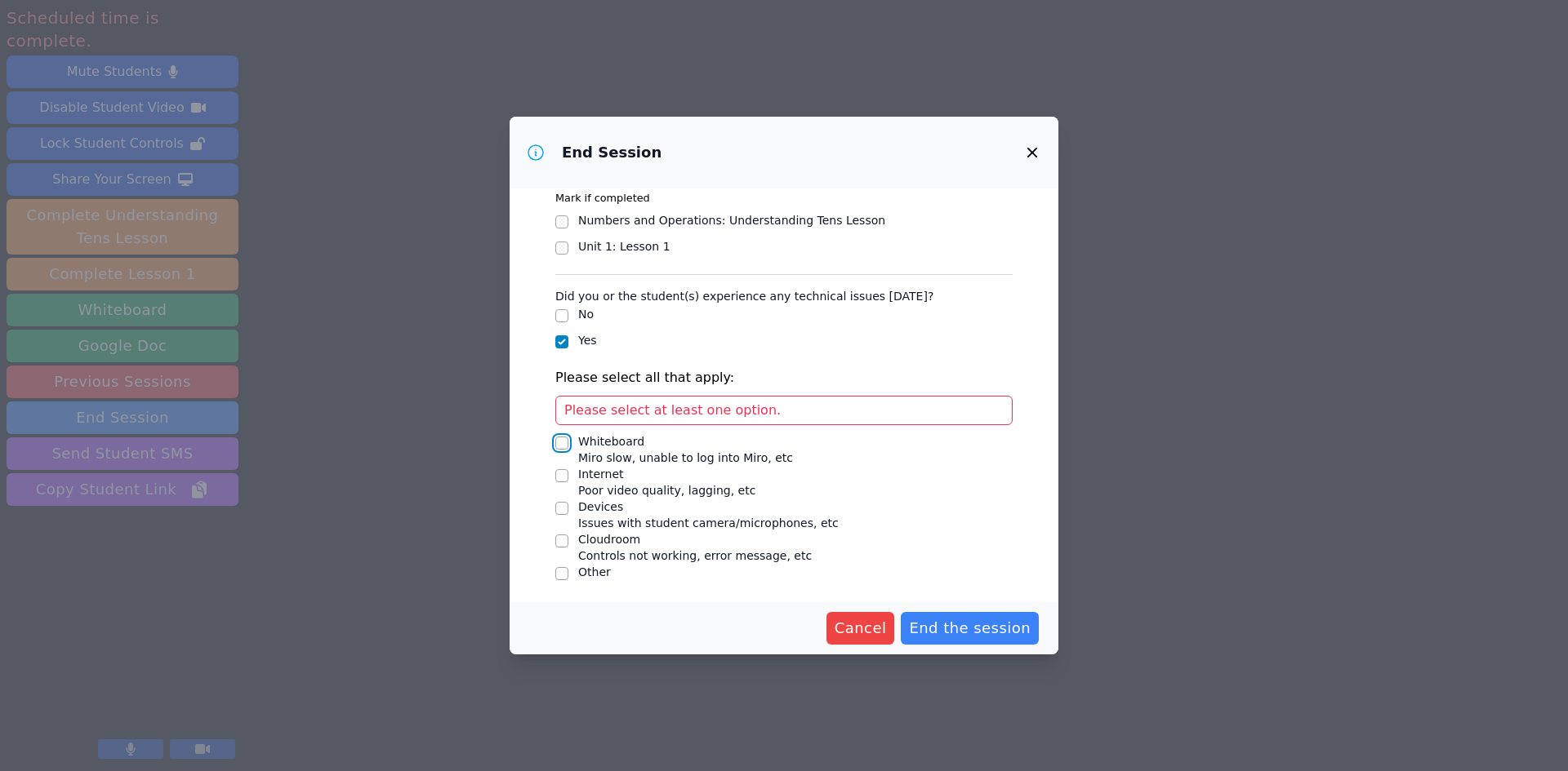
click at [566, 444] on input "Whiteboard Miro slow, unable to log into Miro, etc" at bounding box center [562, 444] width 13 height 13
checkbox input "true"
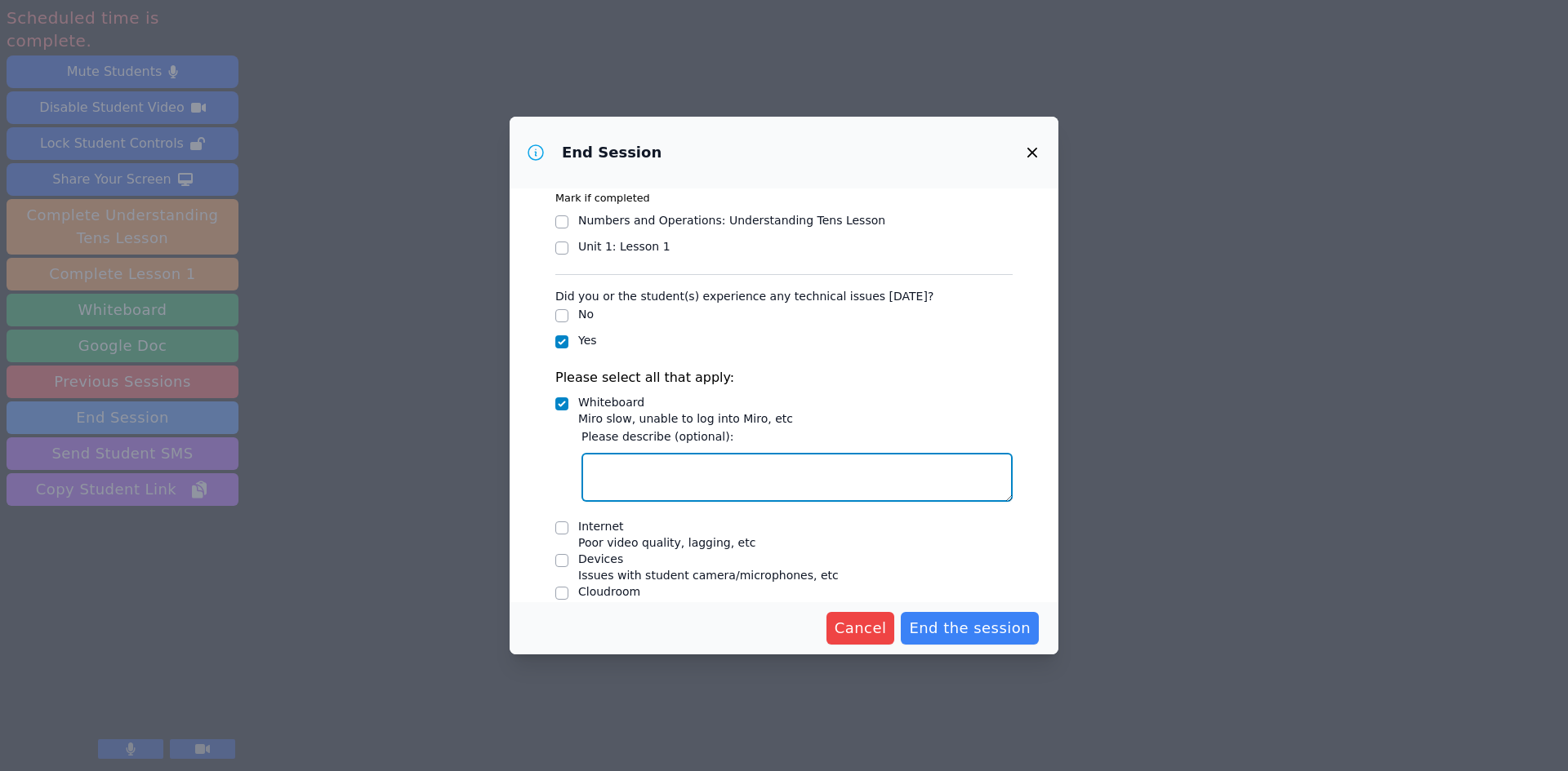
click at [651, 473] on textarea "Whiteboard Miro slow, unable to log into Miro, etc" at bounding box center [797, 477] width 431 height 49
type textarea "Miro Slow"
click at [558, 559] on input "Devices Issues with student camera/microphones, etc" at bounding box center [562, 561] width 13 height 13
checkbox input "true"
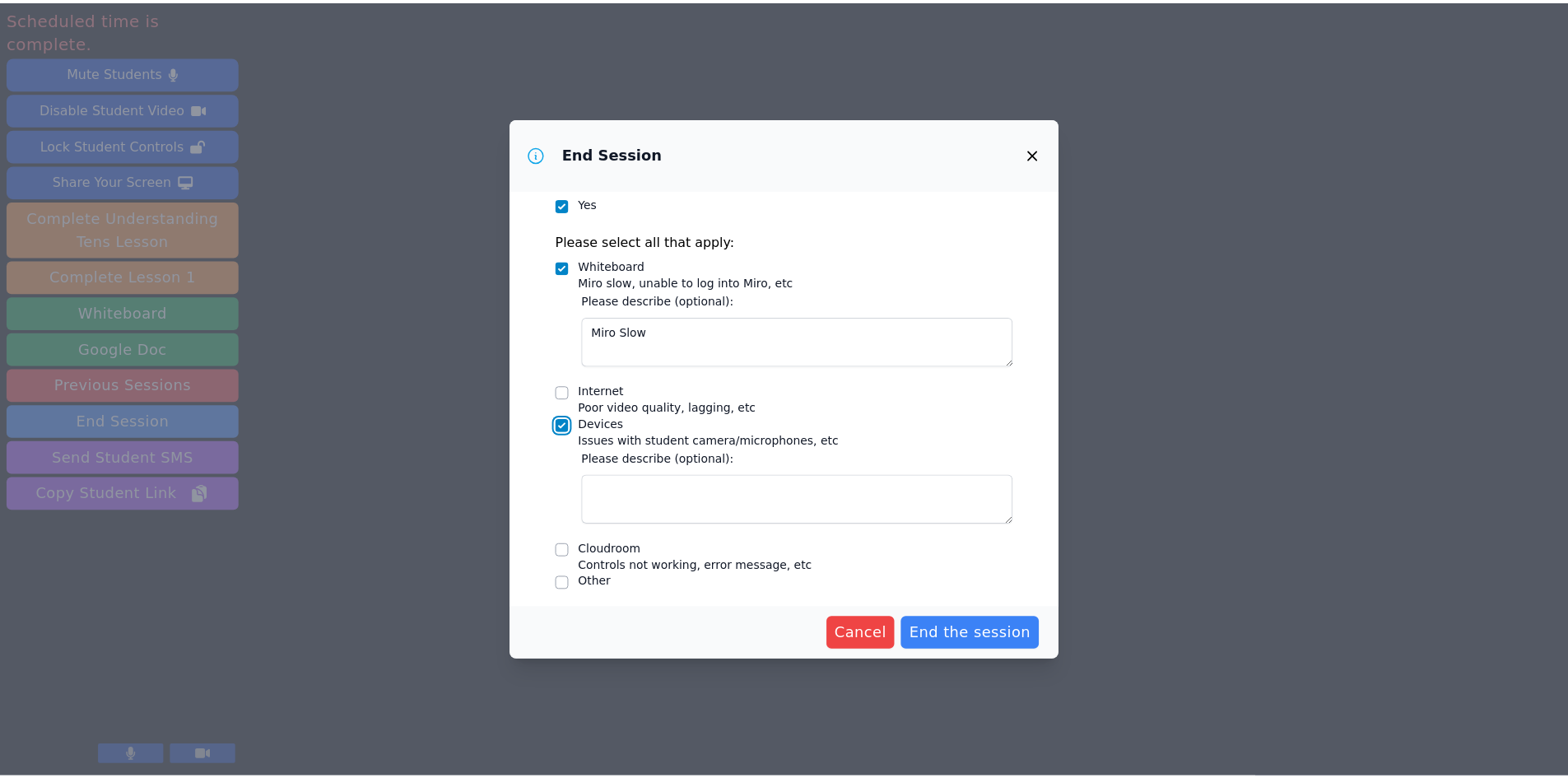
scroll to position [202, 0]
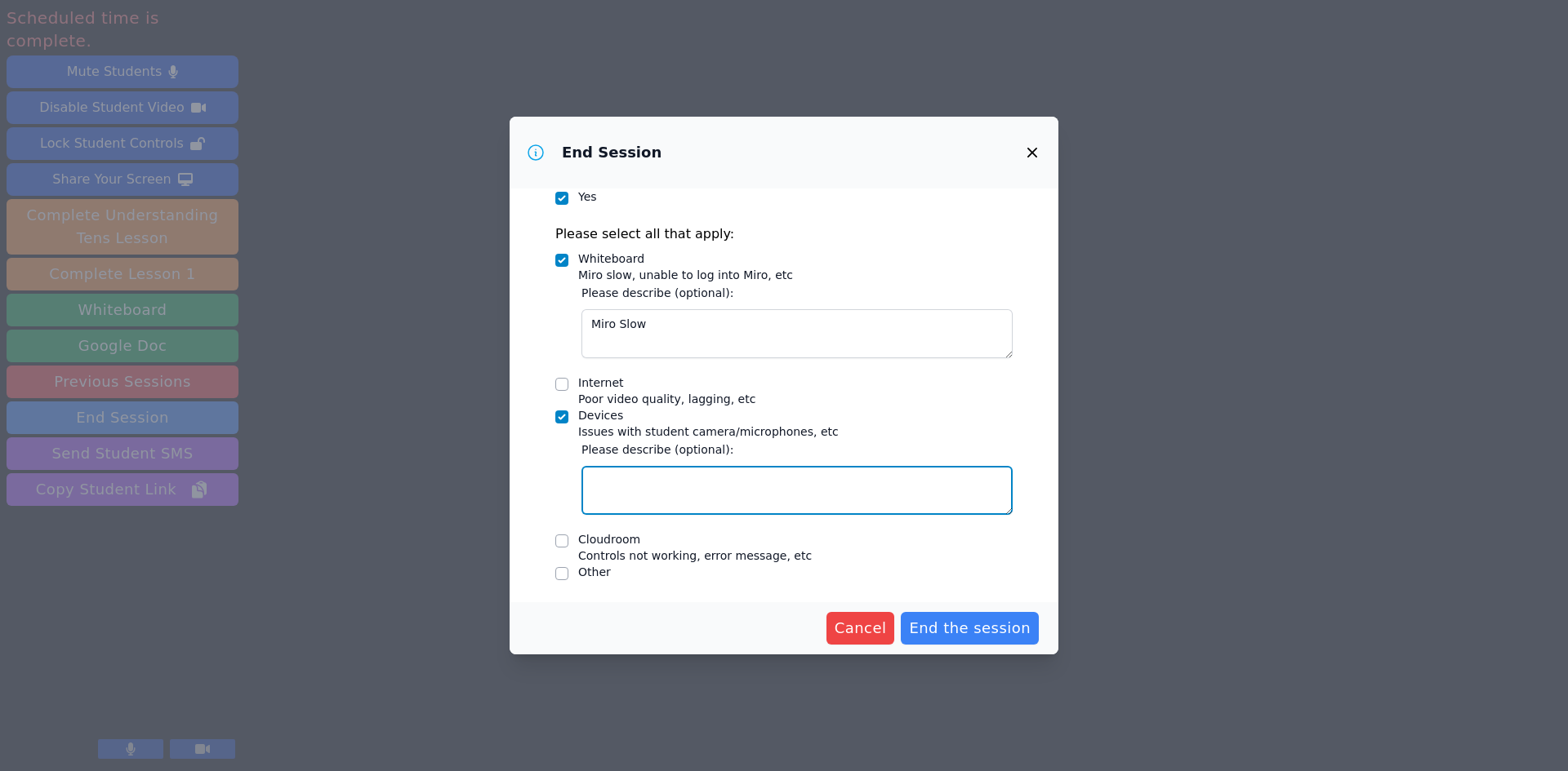
click at [655, 480] on textarea "Devices Issues with student camera/microphones, etc" at bounding box center [797, 491] width 431 height 49
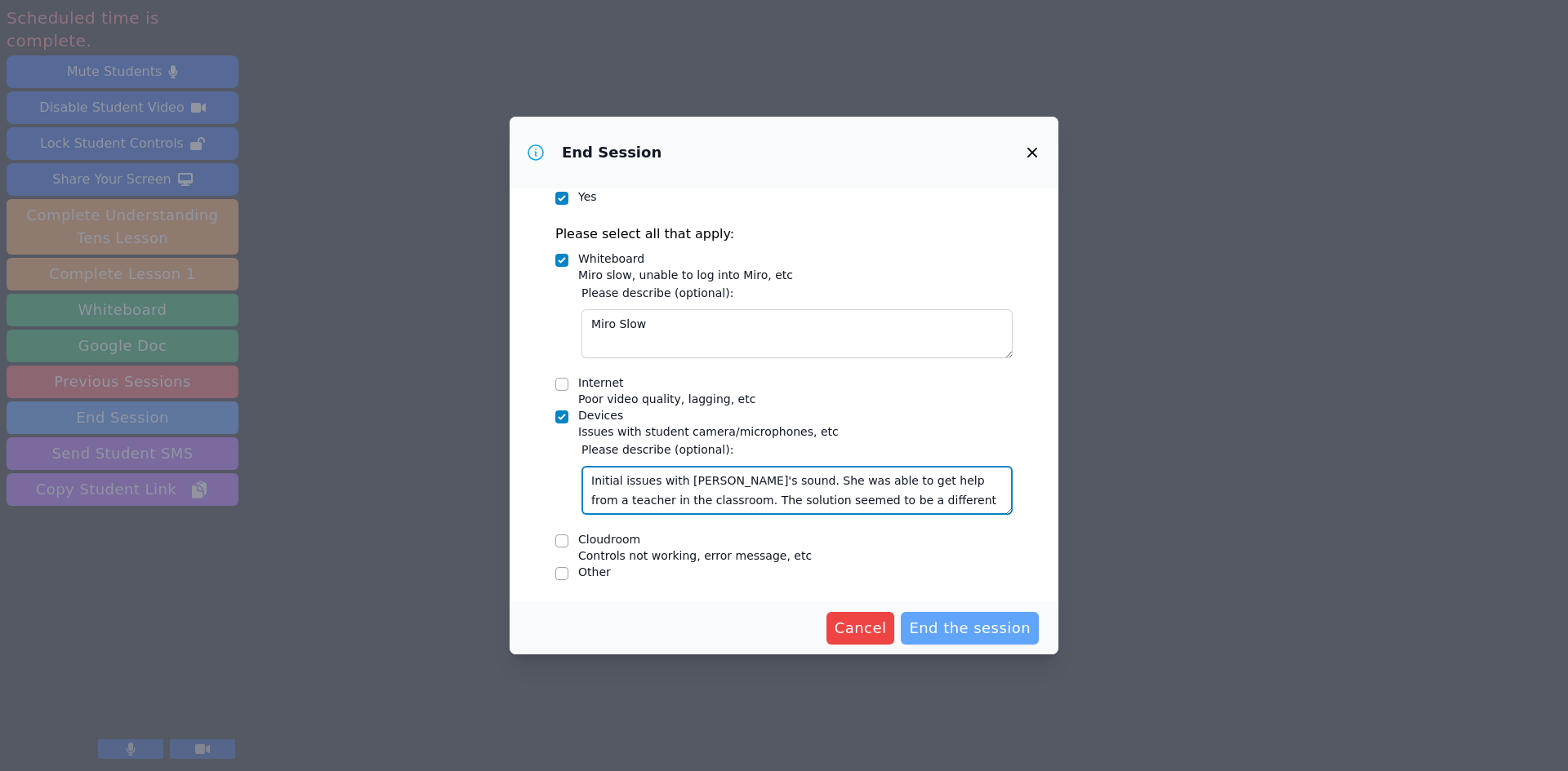
type textarea "Initial issues with Husna's sound. She was able to get help from a teacher in t…"
click at [979, 622] on span "End the session" at bounding box center [969, 628] width 121 height 23
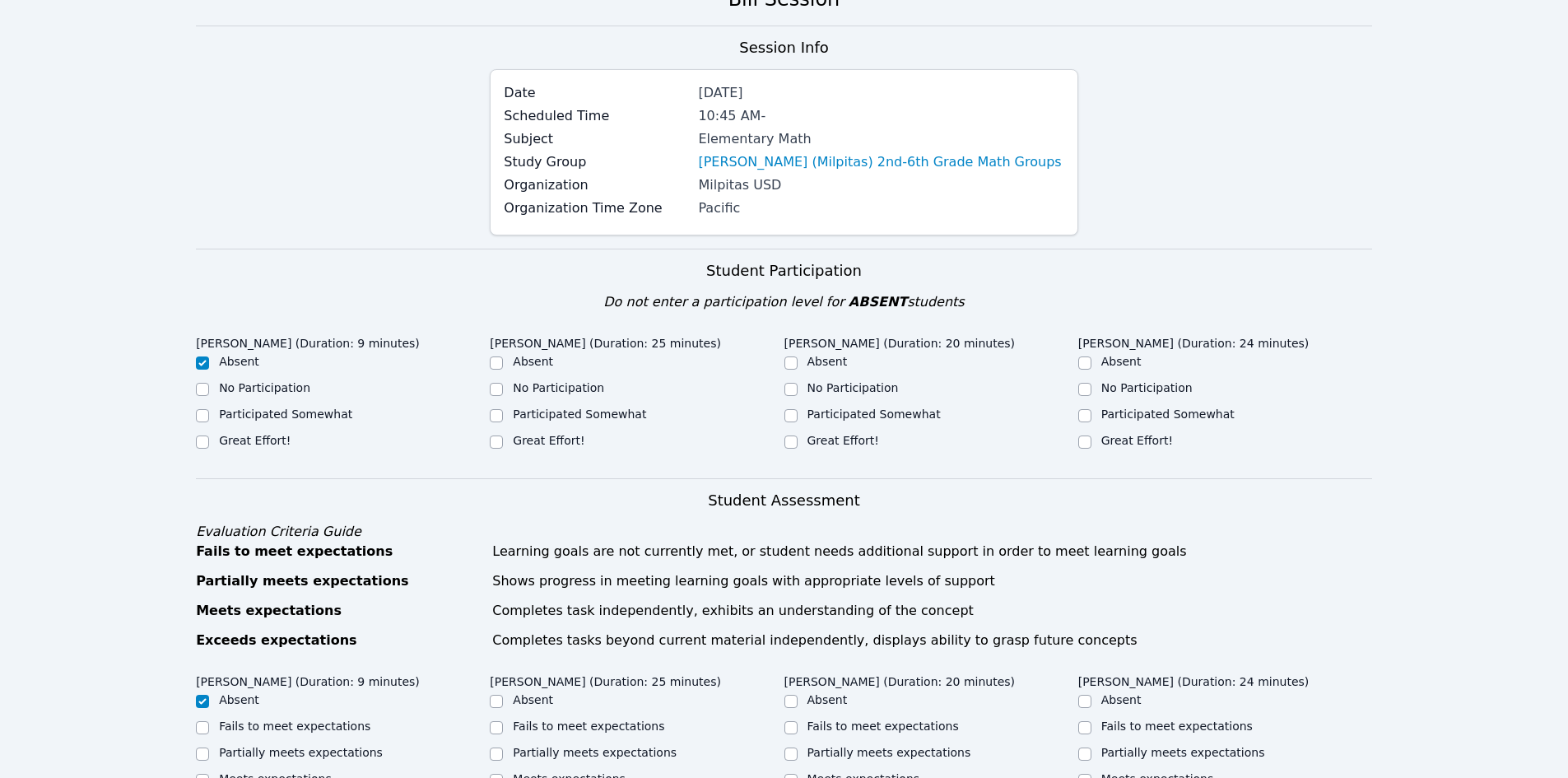
scroll to position [165, 0]
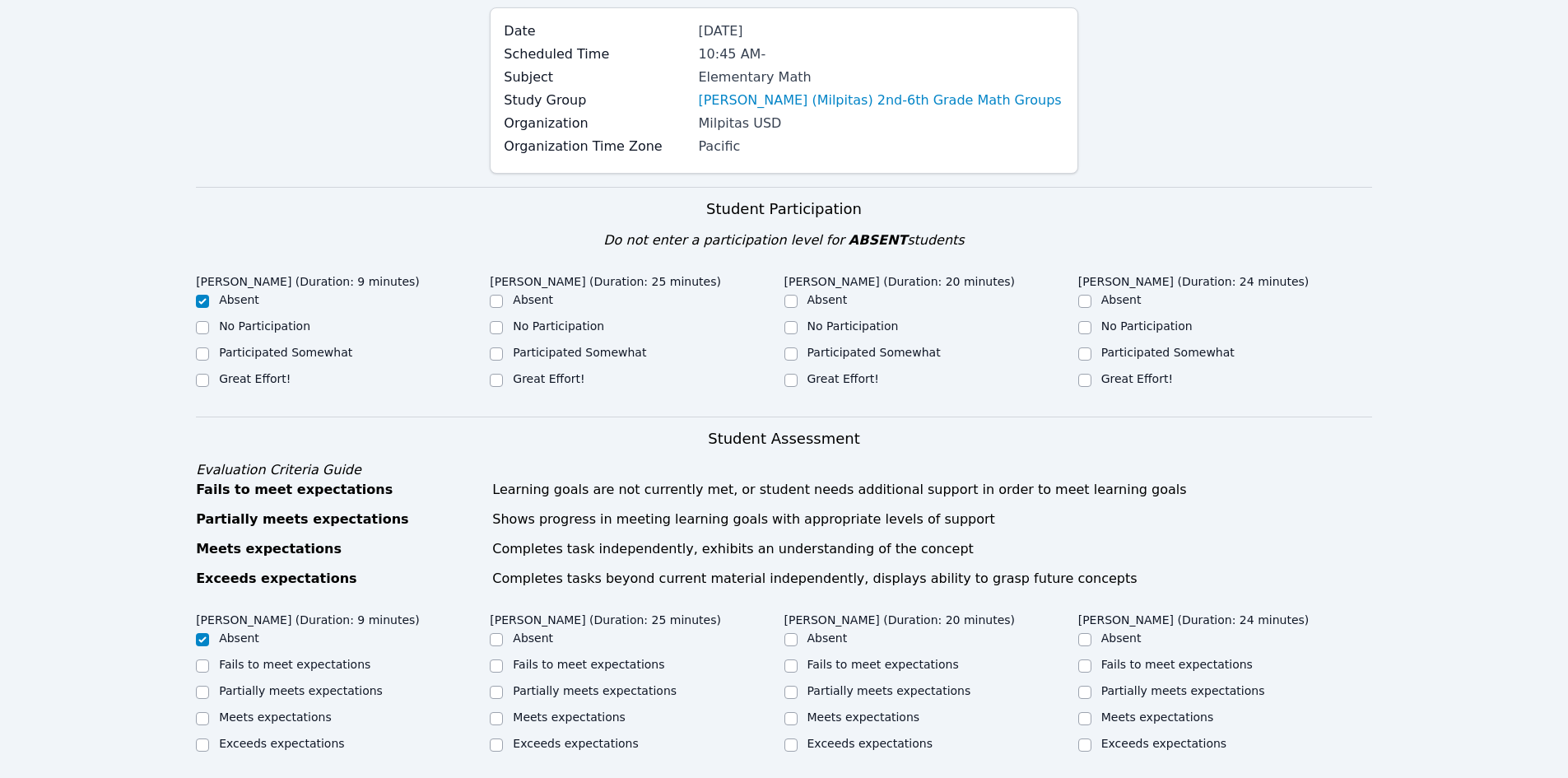
click at [492, 390] on div at bounding box center [497, 380] width 14 height 20
click at [502, 381] on input "Great Effort!" at bounding box center [497, 381] width 14 height 14
checkbox input "true"
click at [206, 376] on input "Great Effort!" at bounding box center [203, 381] width 14 height 14
checkbox input "true"
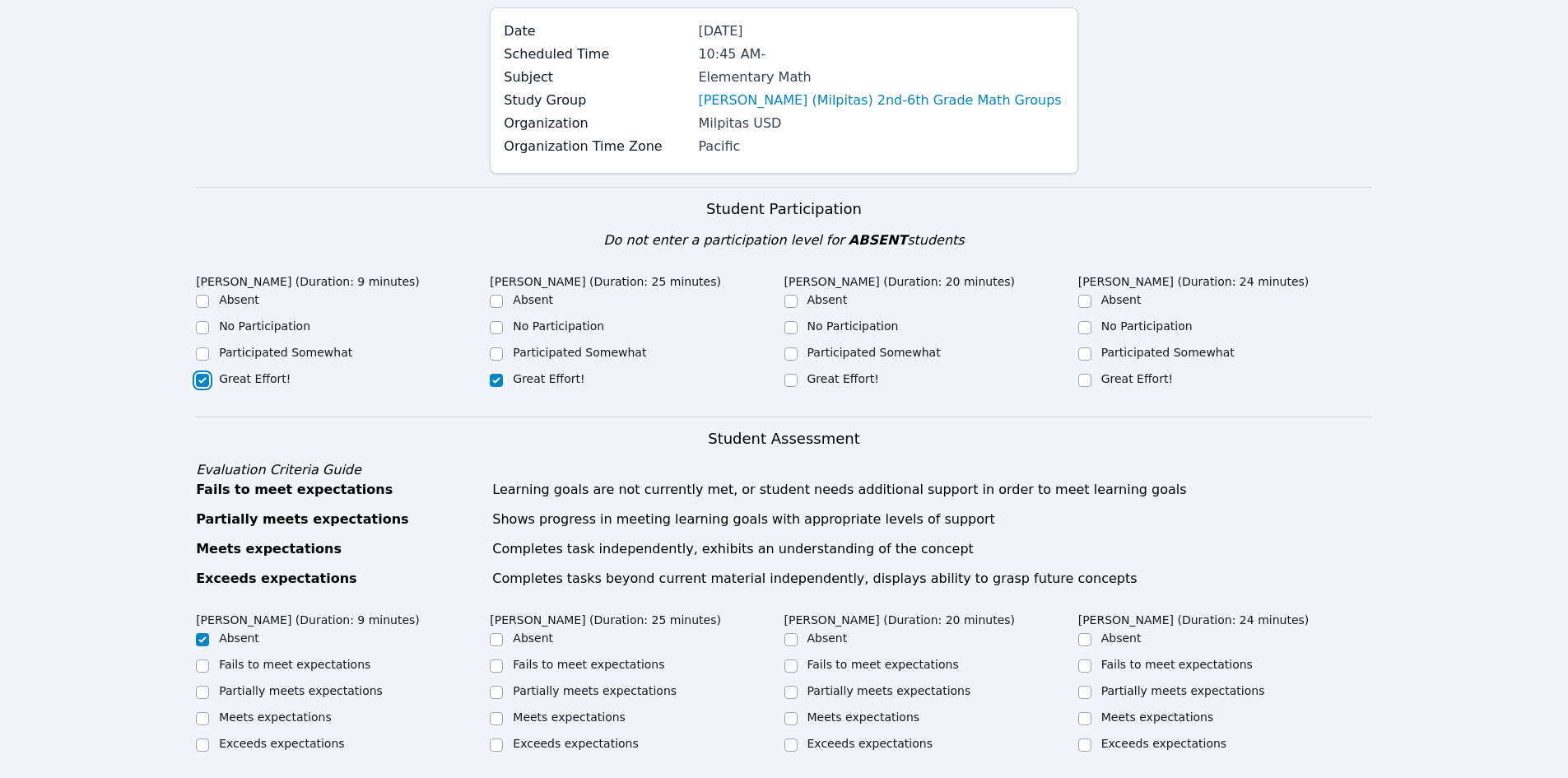
checkbox input "false"
click at [800, 381] on div "Great Effort!" at bounding box center [931, 380] width 294 height 20
drag, startPoint x: 1125, startPoint y: 375, endPoint x: 1116, endPoint y: 377, distance: 9.2
click at [1119, 377] on label "Great Effort!" at bounding box center [1137, 379] width 71 height 14
click at [1091, 381] on input "Great Effort!" at bounding box center [1085, 381] width 14 height 14
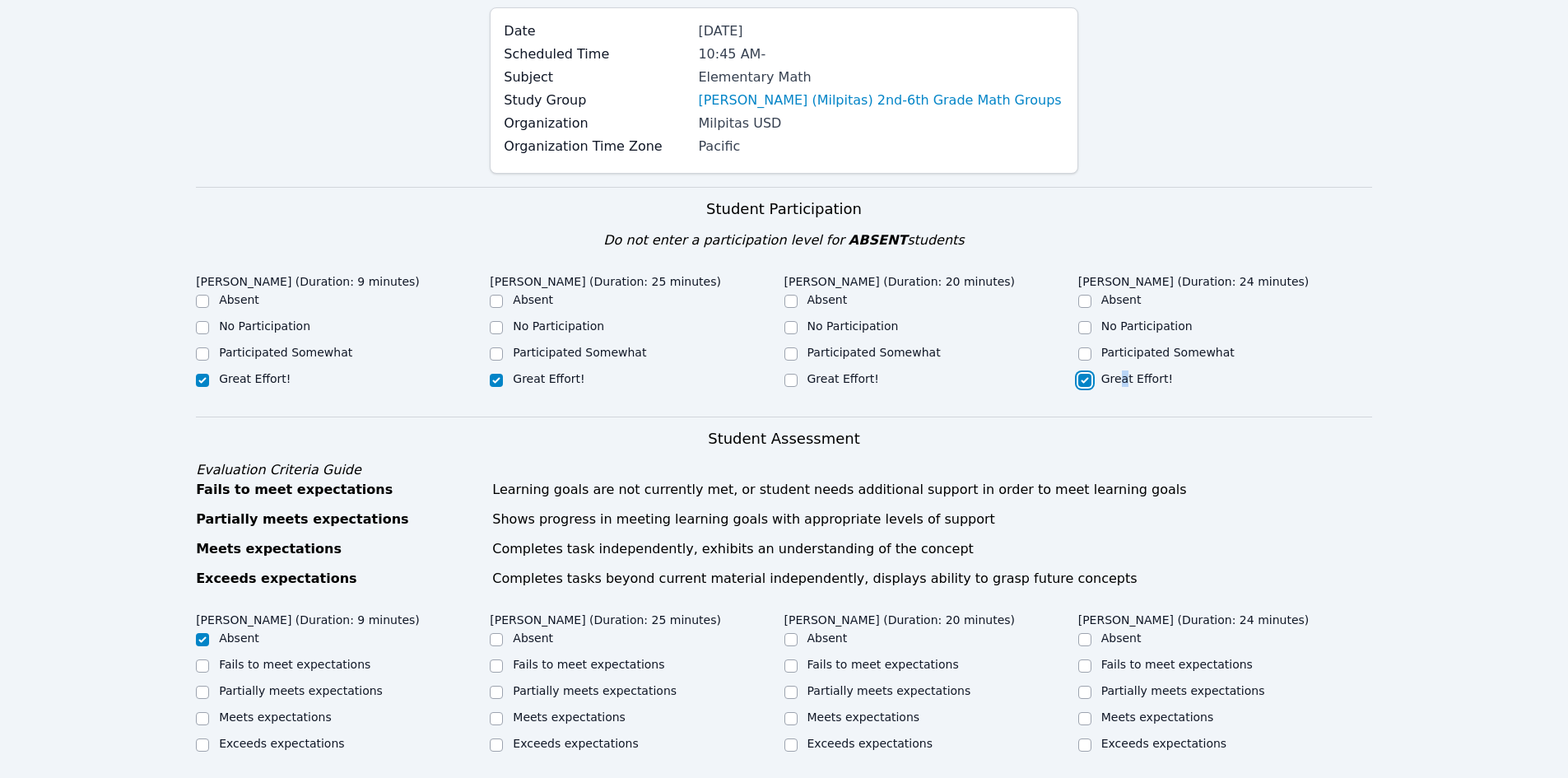
click at [1081, 381] on input "Great Effort!" at bounding box center [1085, 381] width 14 height 14
checkbox input "true"
click at [795, 377] on input "Great Effort!" at bounding box center [791, 381] width 14 height 14
checkbox input "true"
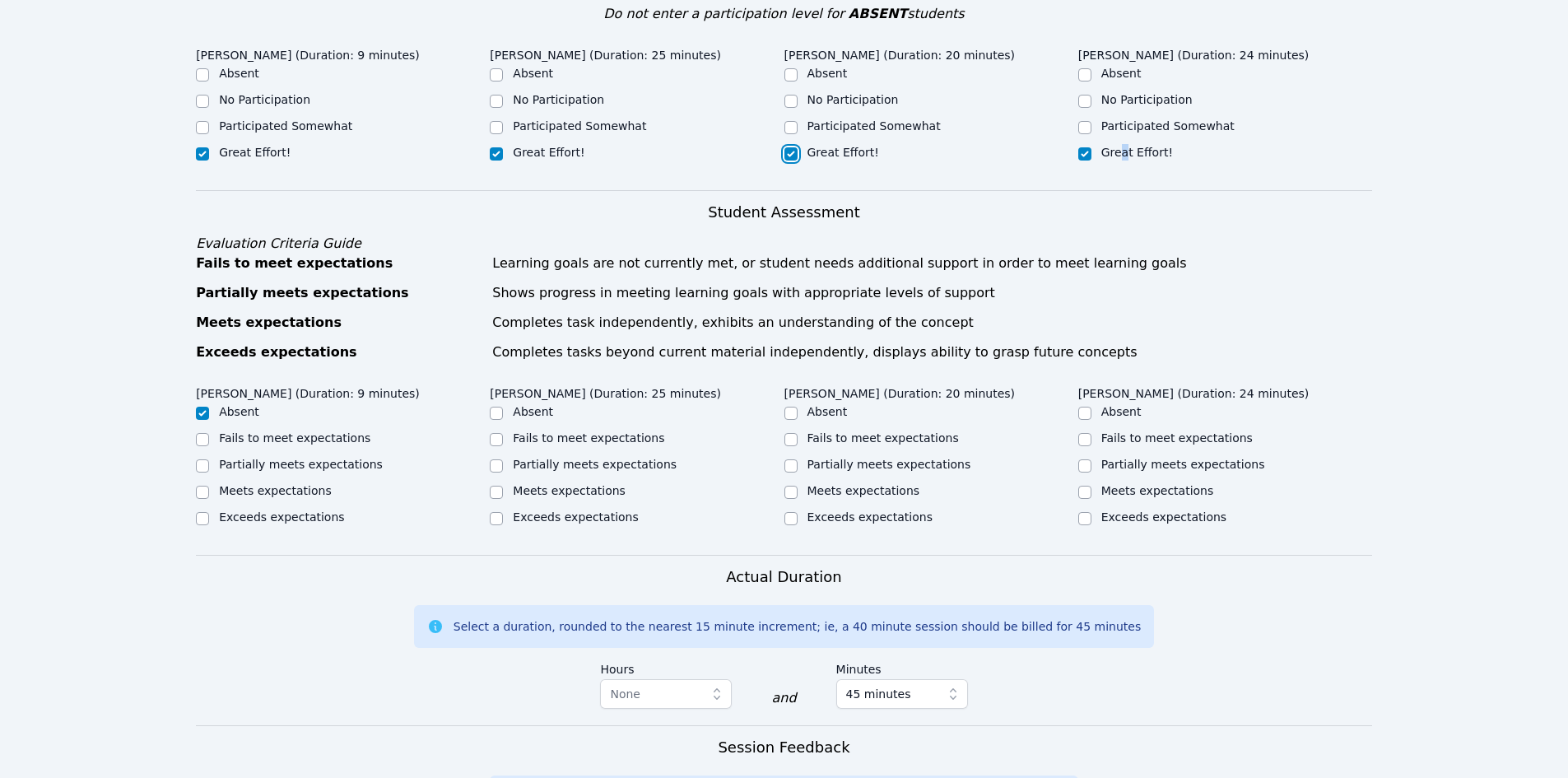
scroll to position [412, 0]
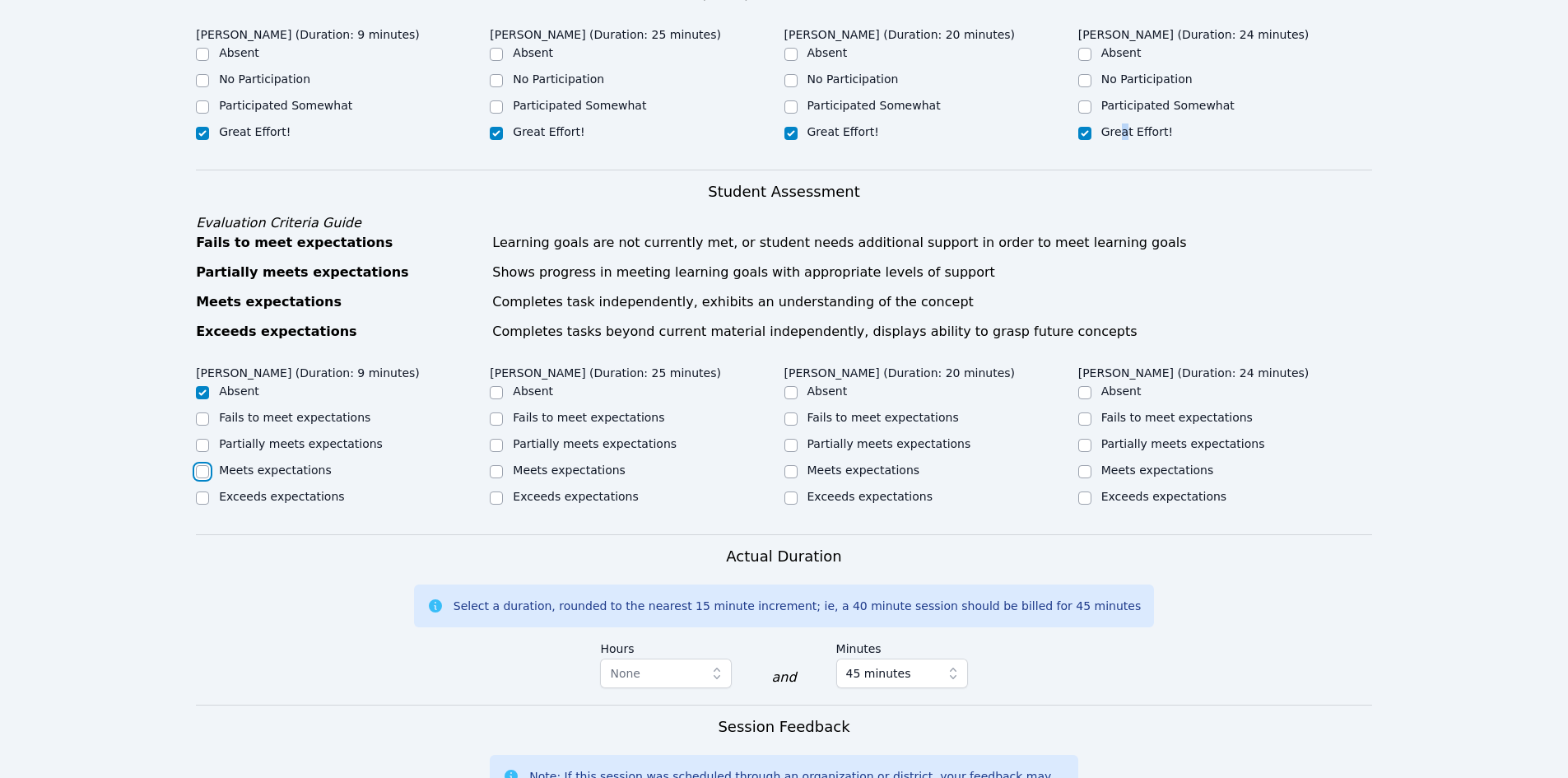
click at [208, 469] on input "Meets expectations" at bounding box center [203, 472] width 14 height 14
checkbox input "true"
checkbox input "false"
click at [201, 447] on input "Partially meets expectations" at bounding box center [203, 446] width 14 height 14
checkbox input "true"
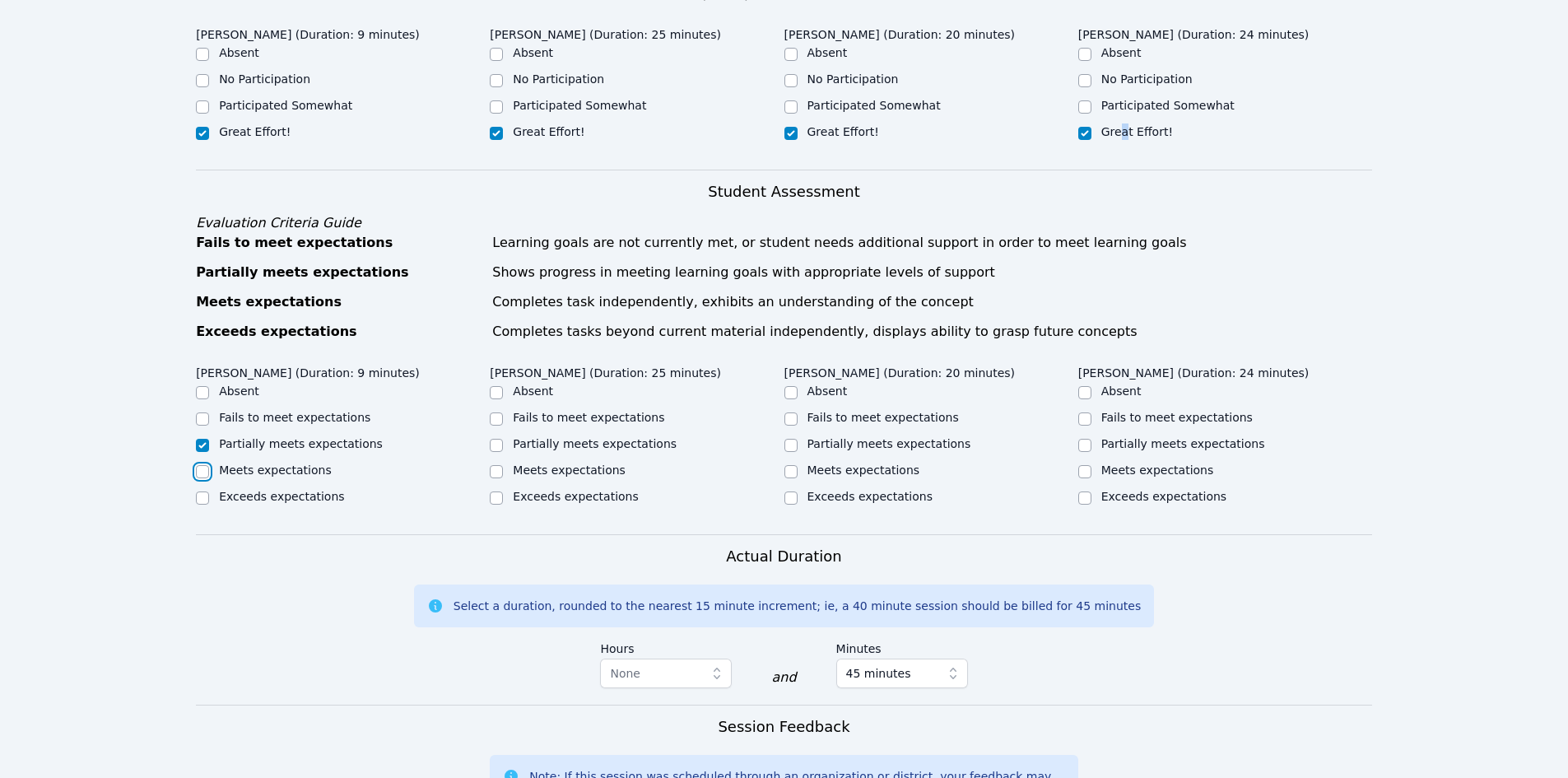
click at [197, 468] on input "Meets expectations" at bounding box center [203, 472] width 14 height 14
checkbox input "true"
click at [209, 450] on div at bounding box center [203, 445] width 14 height 20
click at [202, 444] on input "Partially meets expectations" at bounding box center [203, 446] width 14 height 14
checkbox input "true"
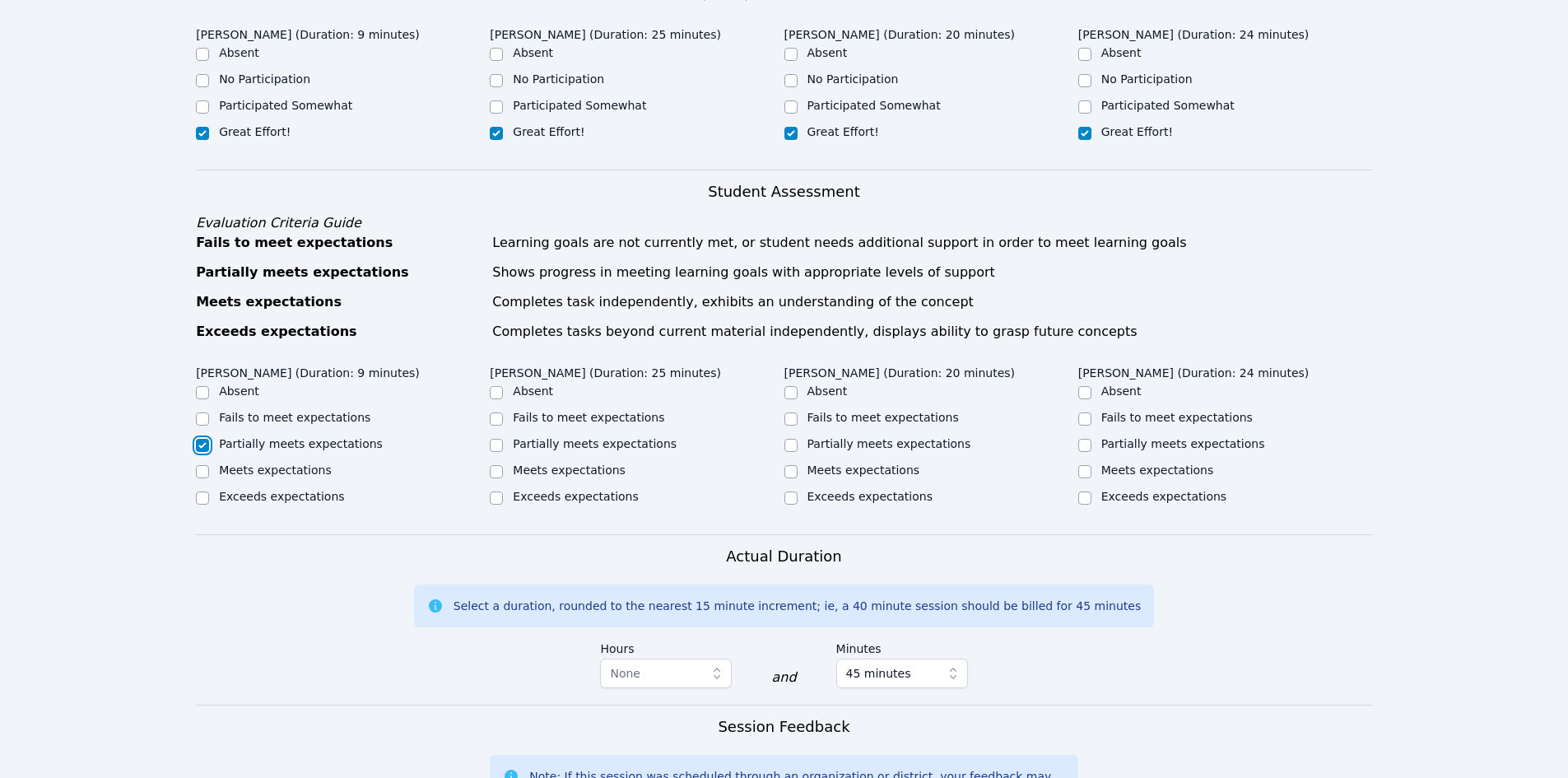
checkbox input "false"
click at [496, 471] on ul "Absent Fails to meet expectations Partially meets expectations Meets expectatio…" at bounding box center [637, 445] width 294 height 125
click at [495, 471] on input "Meets expectations" at bounding box center [497, 472] width 14 height 14
checkbox input "true"
click at [796, 448] on div "Partially meets expectations" at bounding box center [931, 445] width 294 height 20
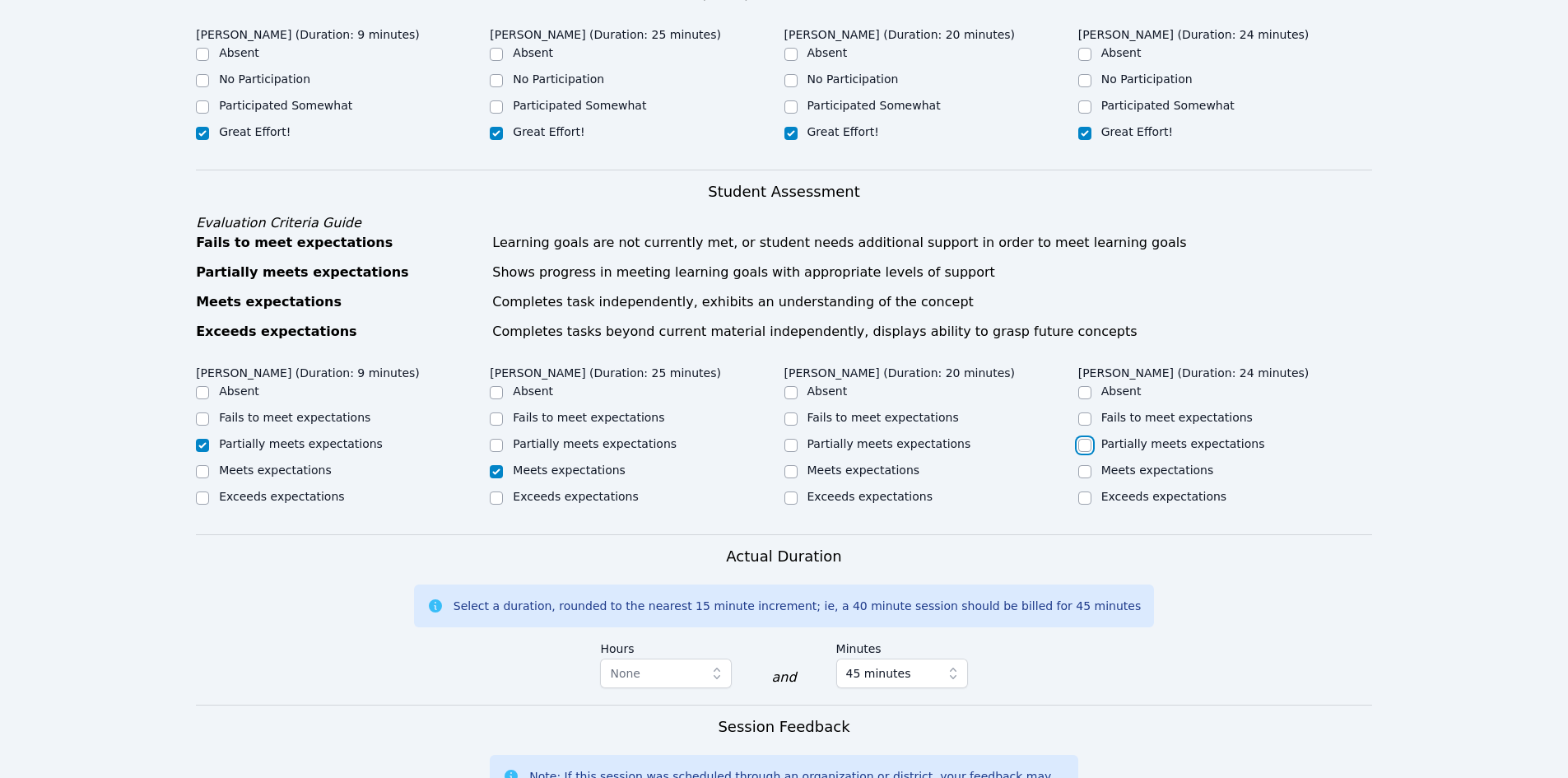
click at [1090, 443] on input "Partially meets expectations" at bounding box center [1085, 446] width 14 height 14
checkbox input "true"
click at [795, 448] on input "Partially meets expectations" at bounding box center [791, 446] width 14 height 14
checkbox input "true"
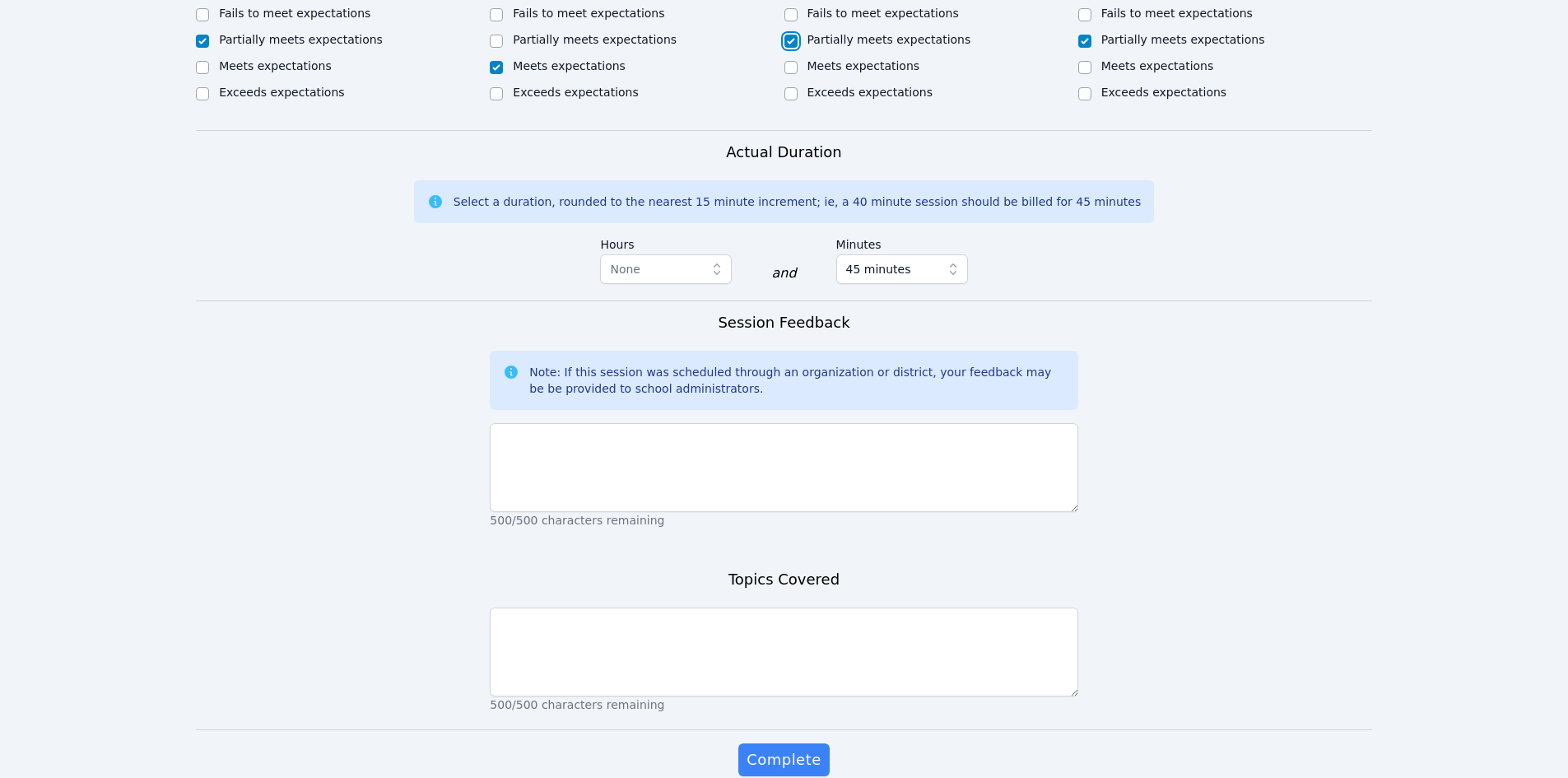
scroll to position [824, 0]
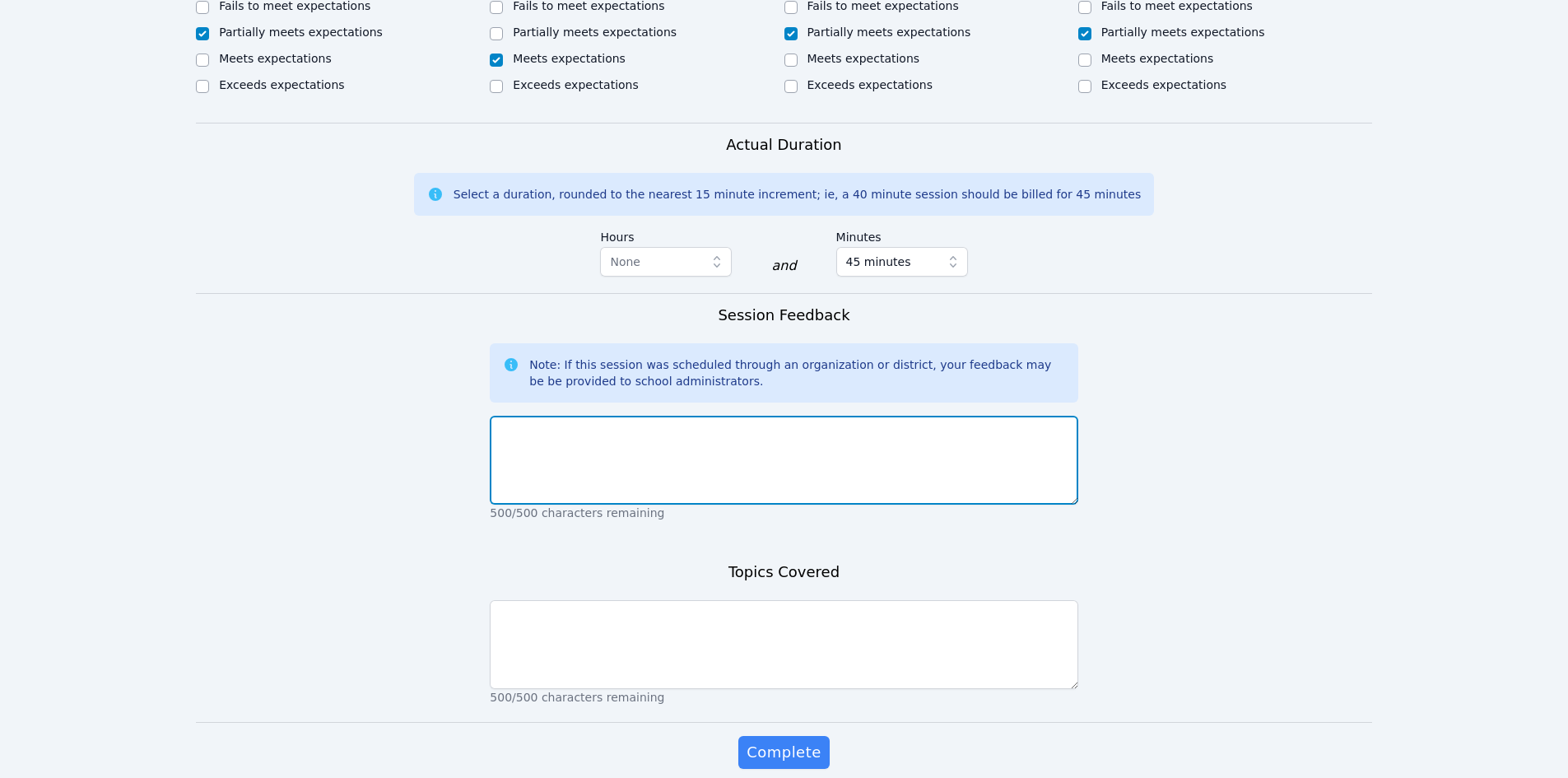
click at [687, 467] on textarea at bounding box center [784, 460] width 587 height 89
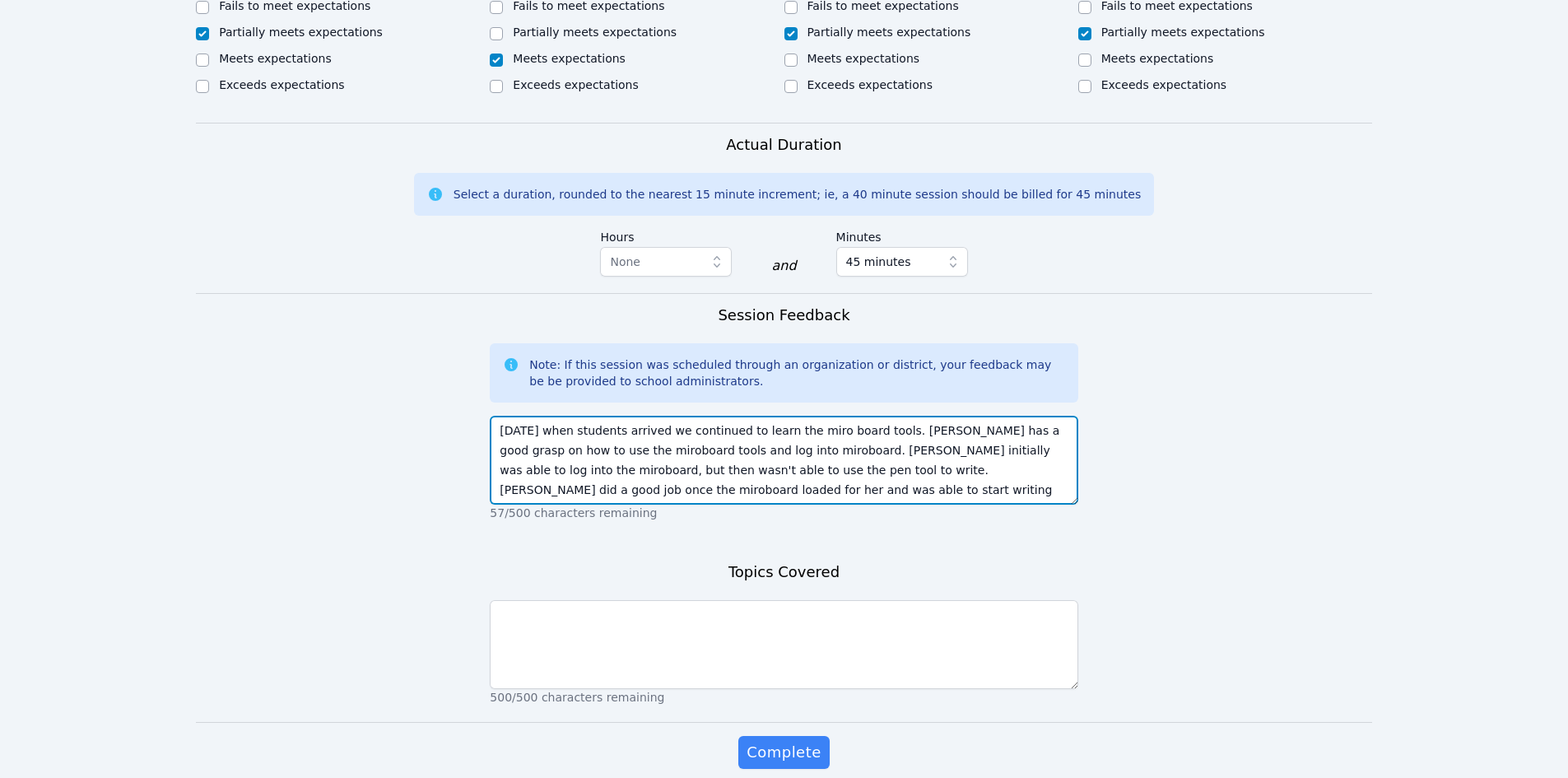
scroll to position [13, 0]
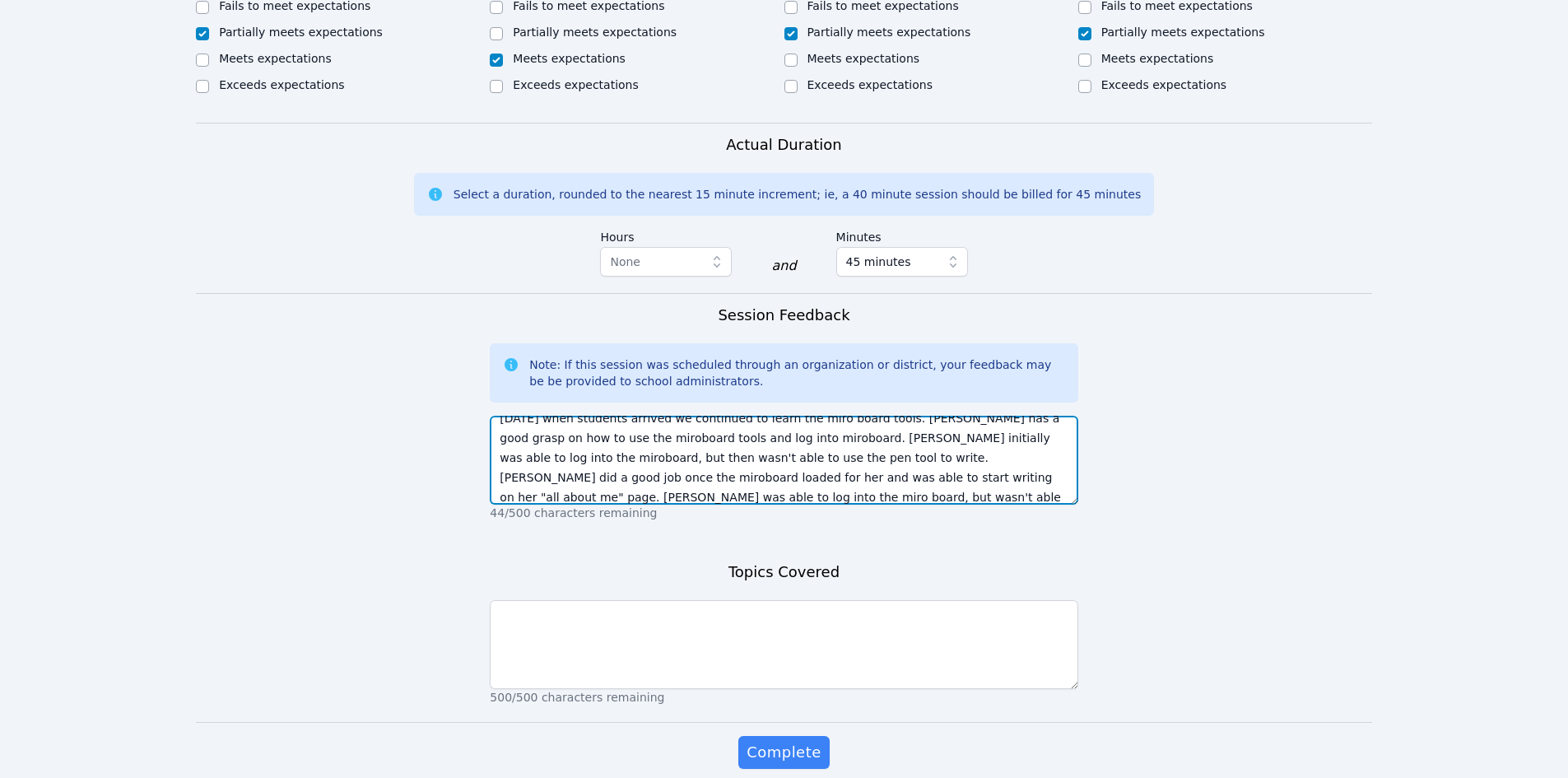
type textarea "Today when students arrived we continued to learn the miro board tools. Kurt ha…"
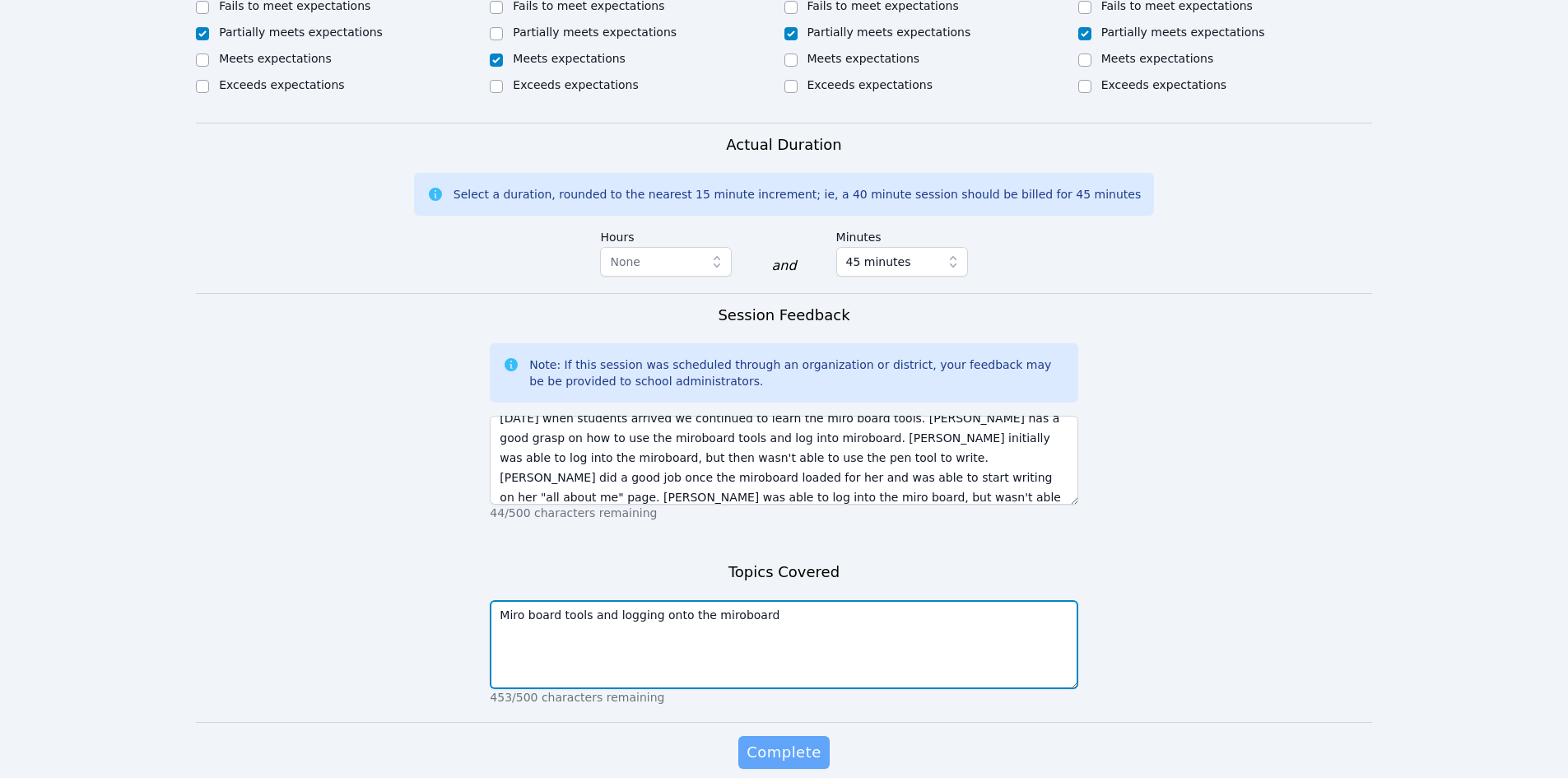
type textarea "Miro board tools and logging onto the miroboard"
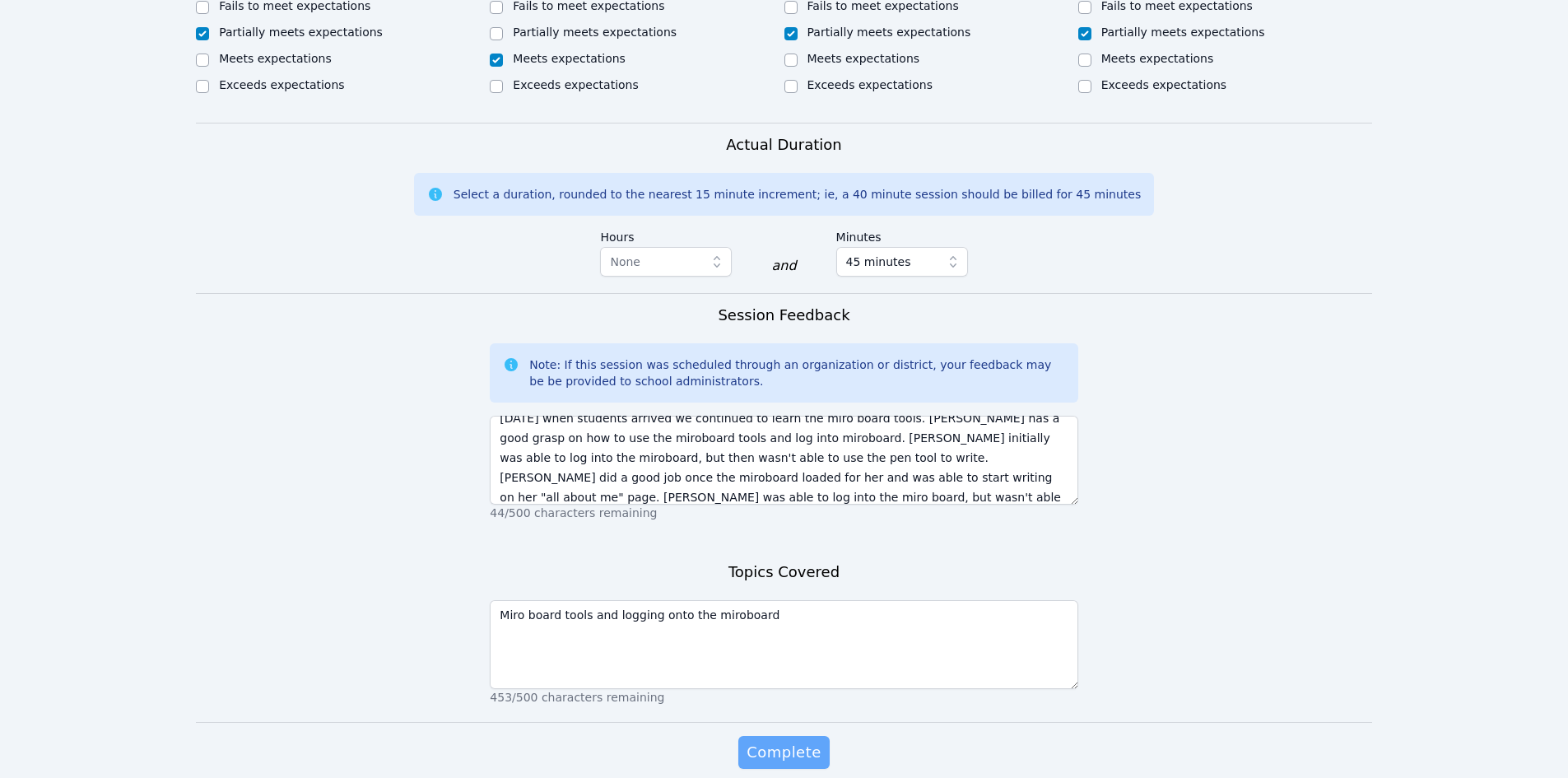
click at [796, 737] on button "Complete" at bounding box center [784, 753] width 91 height 33
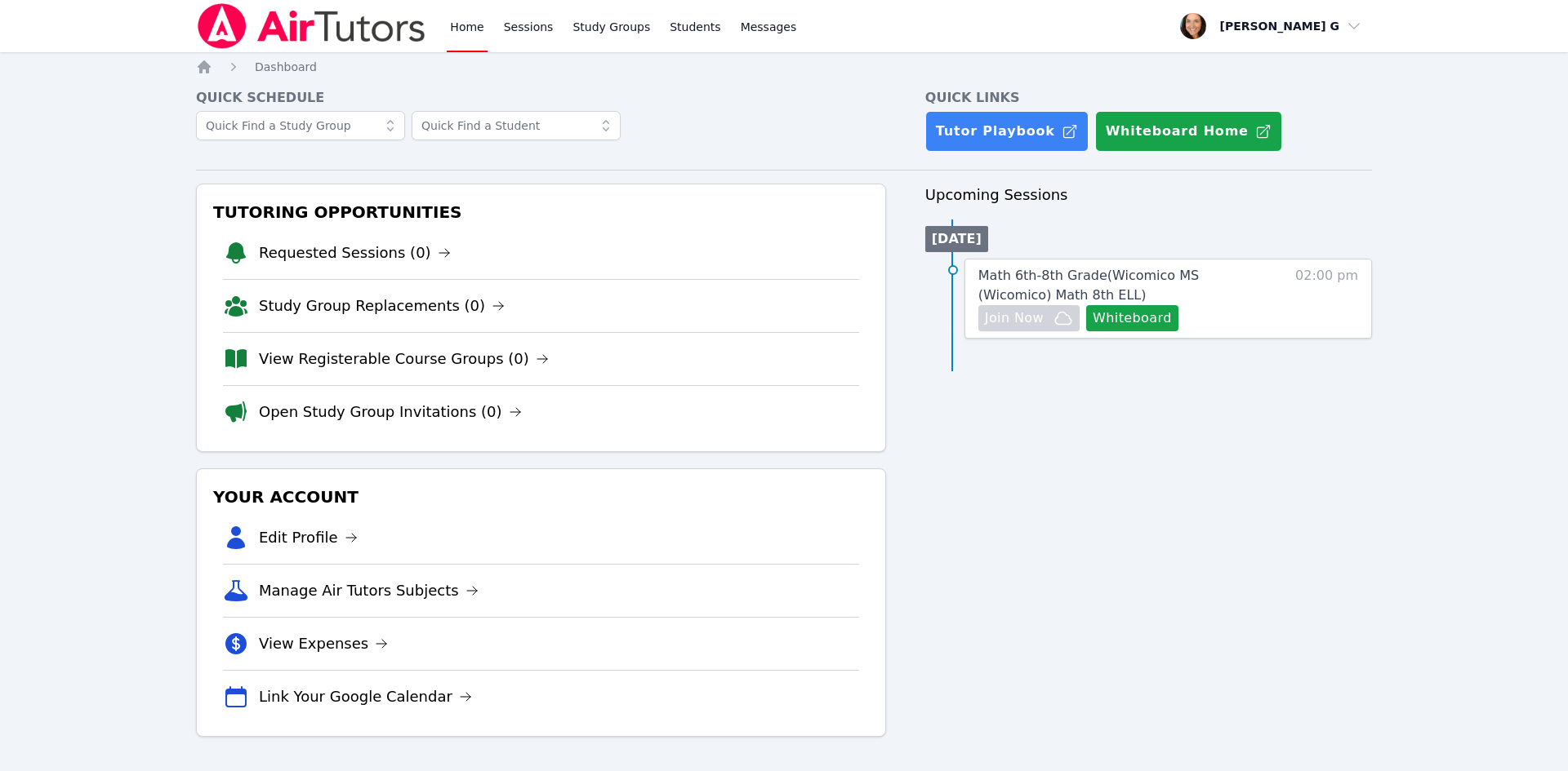
click at [470, 26] on link "Home" at bounding box center [467, 26] width 40 height 52
